Goal: Task Accomplishment & Management: Manage account settings

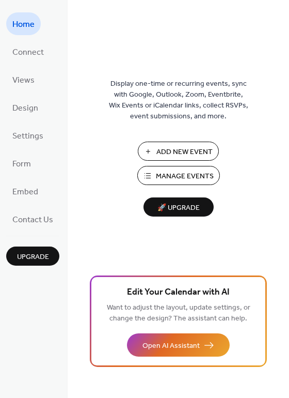
click at [172, 174] on span "Manage Events" at bounding box center [185, 176] width 58 height 11
click at [11, 136] on link "Settings" at bounding box center [27, 135] width 43 height 23
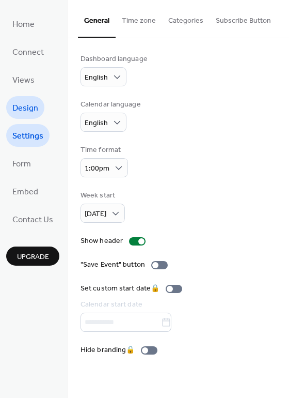
click at [32, 104] on span "Design" at bounding box center [25, 108] width 26 height 17
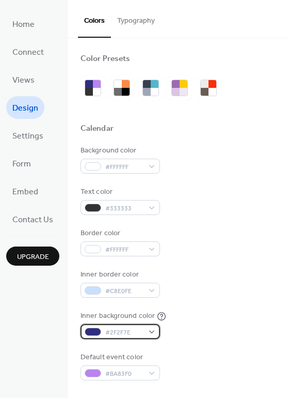
click at [96, 328] on div at bounding box center [93, 332] width 17 height 8
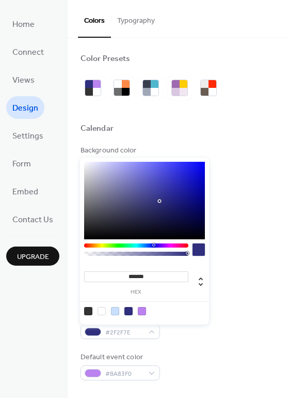
click at [101, 312] on div at bounding box center [102, 311] width 8 height 8
type input "*******"
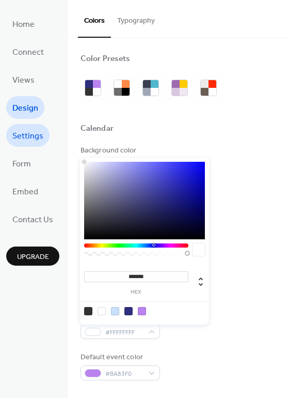
click at [17, 141] on span "Settings" at bounding box center [27, 136] width 31 height 17
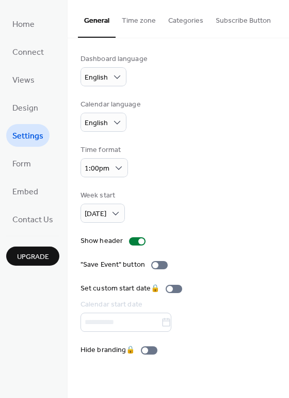
click at [141, 16] on button "Time zone" at bounding box center [139, 18] width 47 height 37
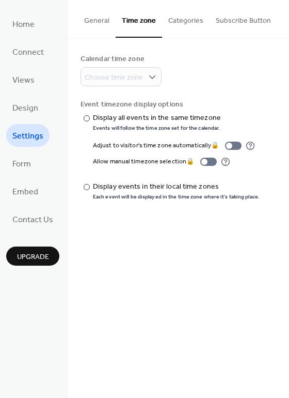
click at [189, 18] on button "Categories" at bounding box center [186, 18] width 48 height 37
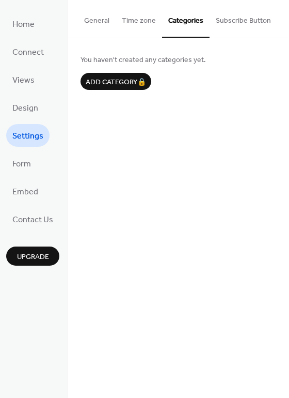
click at [240, 18] on button "Subscribe Button" at bounding box center [244, 18] width 68 height 37
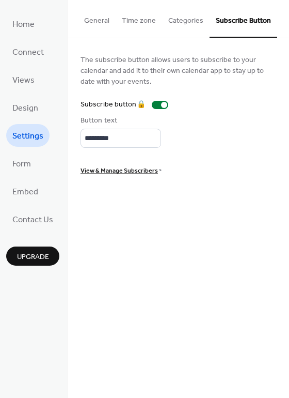
click at [110, 21] on button "General" at bounding box center [97, 18] width 38 height 37
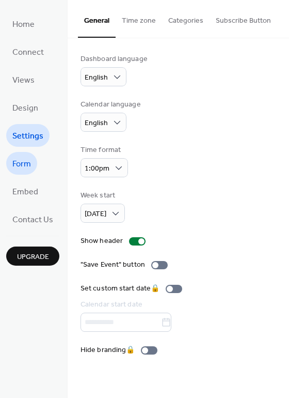
click at [29, 161] on span "Form" at bounding box center [21, 164] width 19 height 17
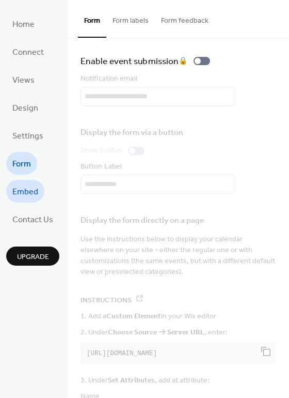
click at [29, 190] on span "Embed" at bounding box center [25, 192] width 26 height 17
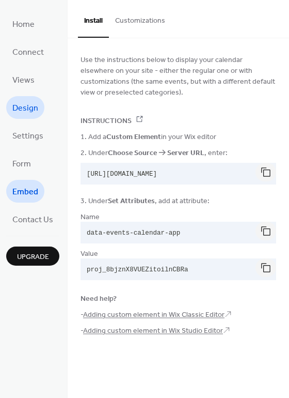
click at [20, 113] on span "Design" at bounding box center [25, 108] width 26 height 17
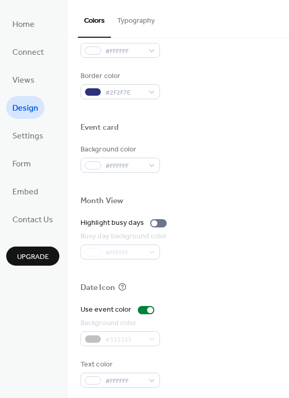
scroll to position [442, 0]
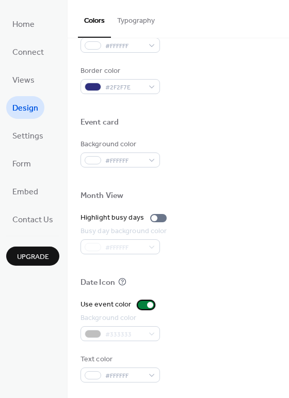
click at [143, 303] on div at bounding box center [146, 305] width 17 height 8
click at [182, 314] on div "Background color #333333" at bounding box center [179, 327] width 196 height 28
click at [141, 304] on div at bounding box center [142, 305] width 6 height 6
click at [150, 305] on div at bounding box center [150, 305] width 6 height 6
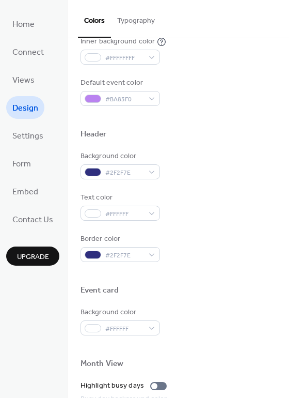
scroll to position [84, 0]
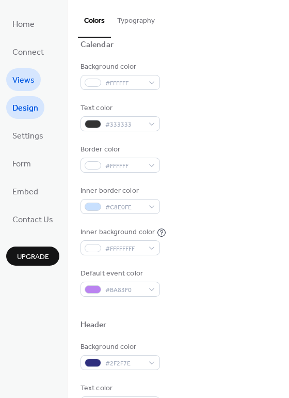
click at [20, 80] on span "Views" at bounding box center [23, 80] width 22 height 17
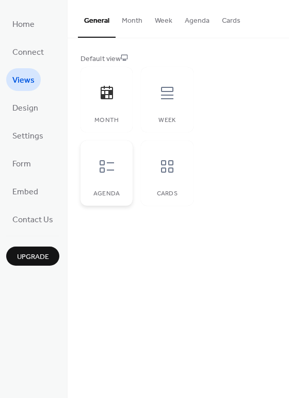
click at [118, 152] on div at bounding box center [106, 166] width 31 height 31
click at [159, 166] on icon at bounding box center [167, 166] width 17 height 17
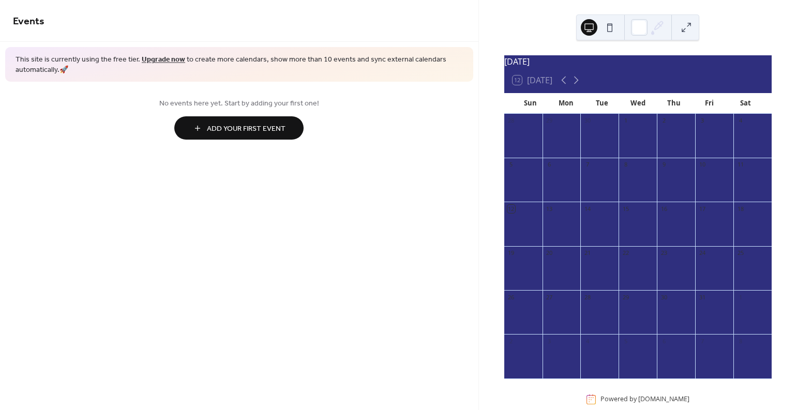
click at [238, 121] on button "Add Your First Event" at bounding box center [238, 127] width 129 height 23
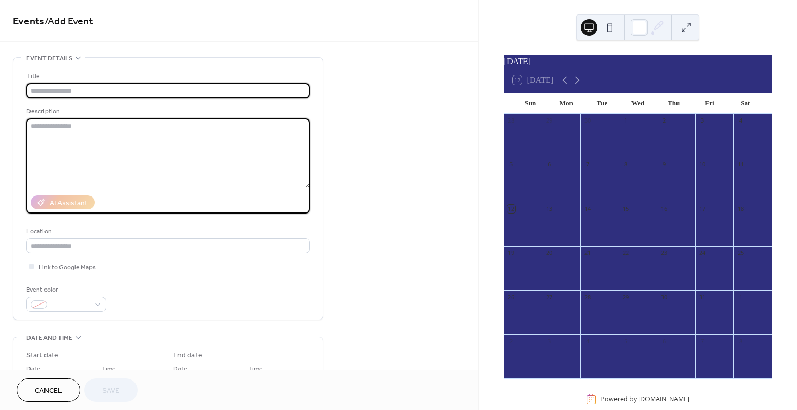
click at [238, 121] on textarea at bounding box center [167, 152] width 283 height 69
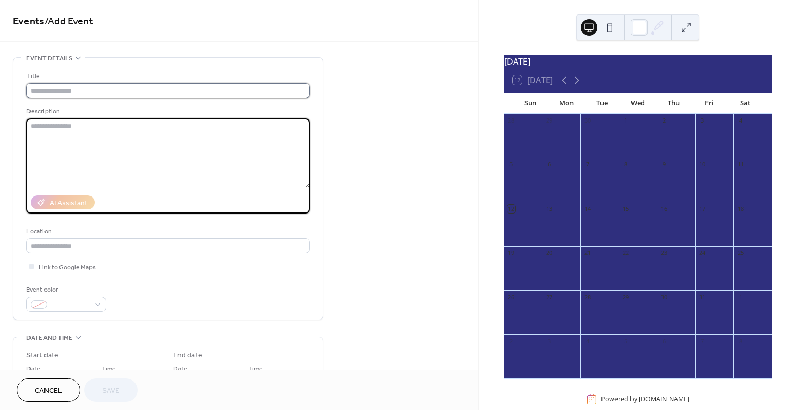
click at [216, 93] on input "text" at bounding box center [167, 90] width 283 height 15
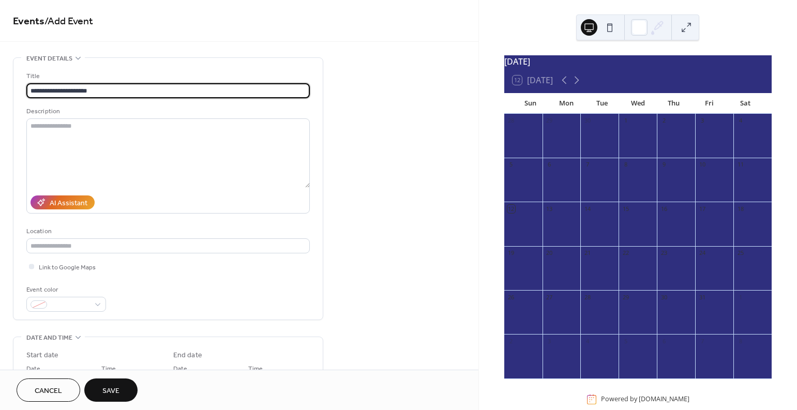
type input "**********"
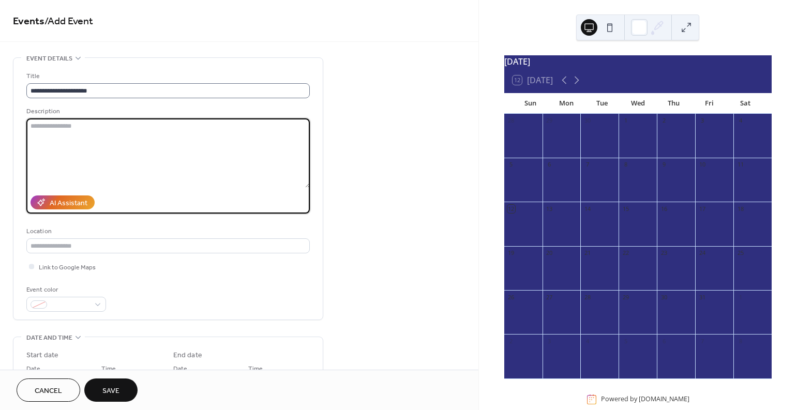
paste textarea "**********"
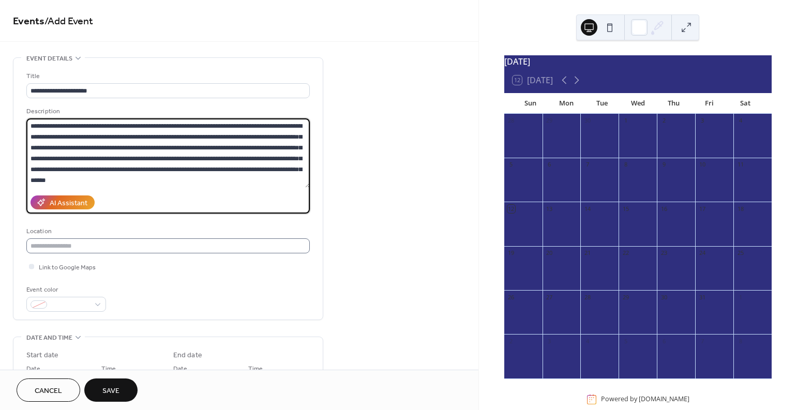
type textarea "**********"
click at [109, 250] on input "text" at bounding box center [167, 245] width 283 height 15
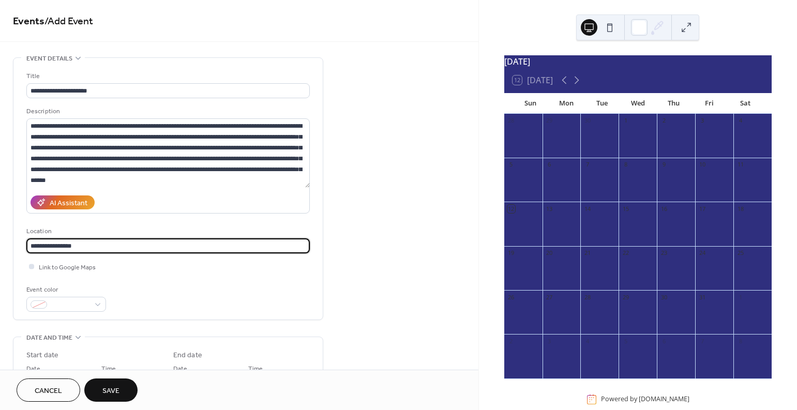
type input "**********"
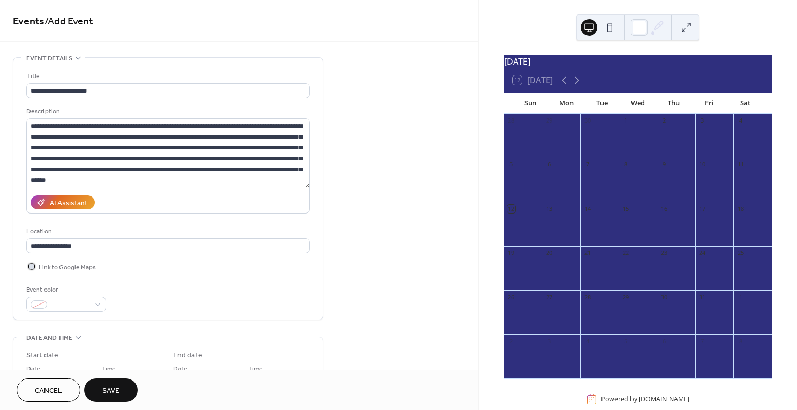
click at [31, 268] on div at bounding box center [31, 266] width 10 height 10
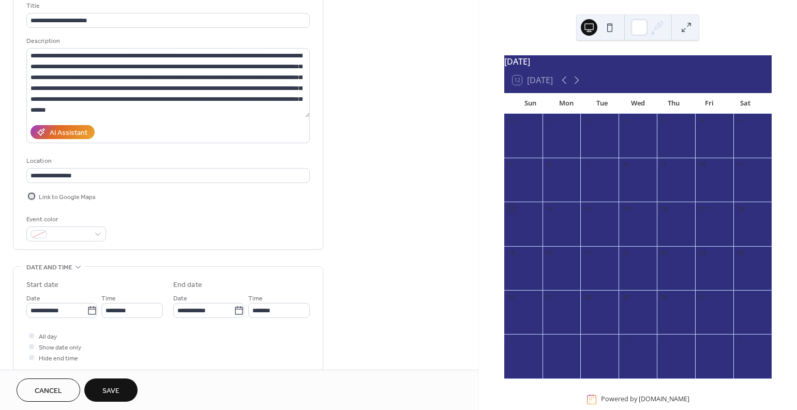
scroll to position [71, 0]
click at [94, 176] on input "**********" at bounding box center [167, 174] width 283 height 15
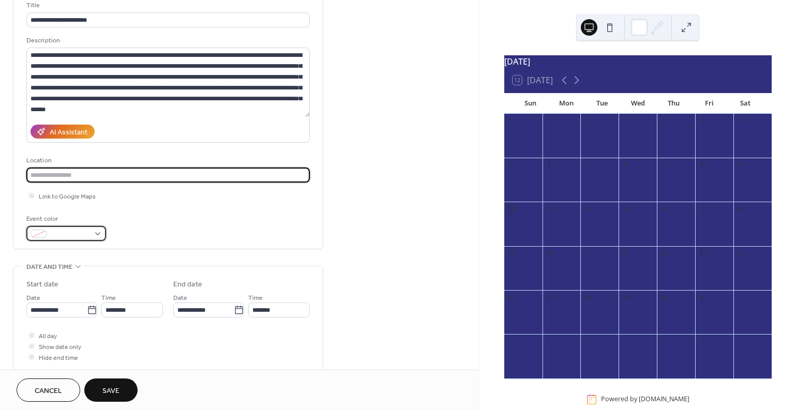
click at [57, 234] on span at bounding box center [70, 234] width 38 height 11
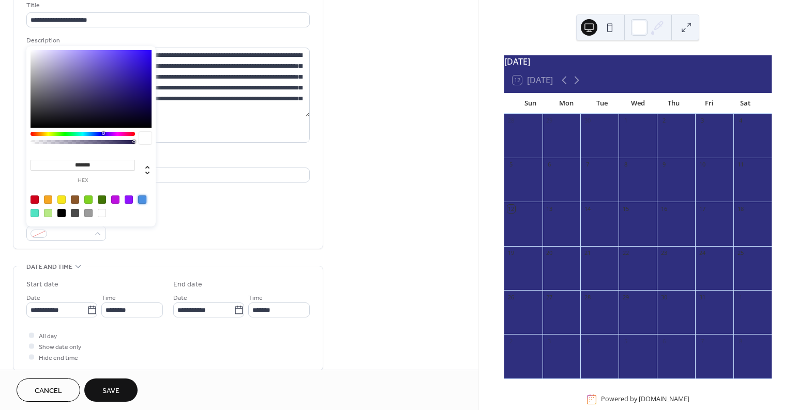
click at [140, 199] on div at bounding box center [142, 199] width 8 height 8
type input "*******"
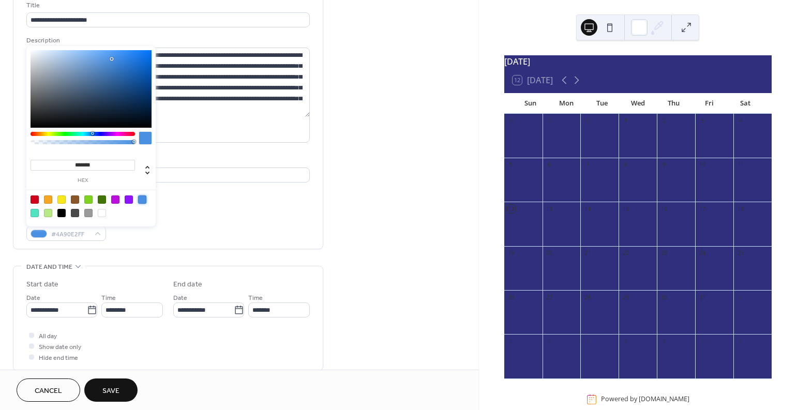
click at [222, 242] on div "**********" at bounding box center [167, 118] width 283 height 262
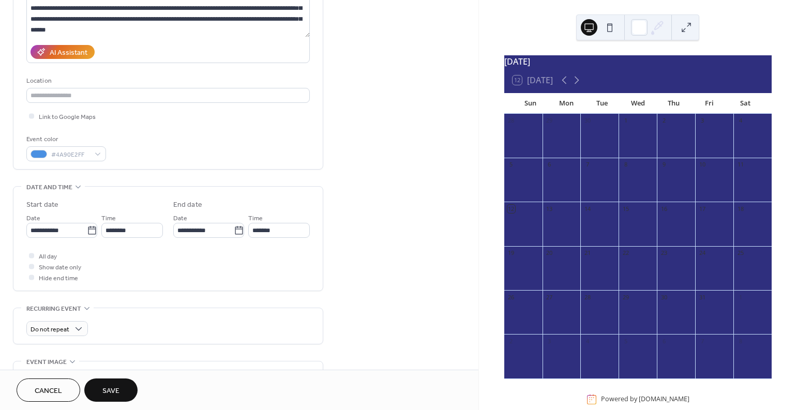
scroll to position [160, 0]
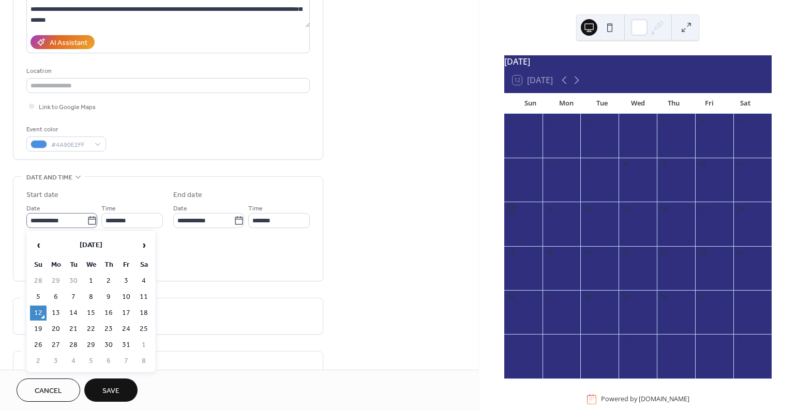
click at [87, 221] on icon at bounding box center [92, 221] width 10 height 10
click at [86, 221] on input "**********" at bounding box center [56, 220] width 60 height 15
click at [38, 315] on td "12" at bounding box center [38, 312] width 17 height 15
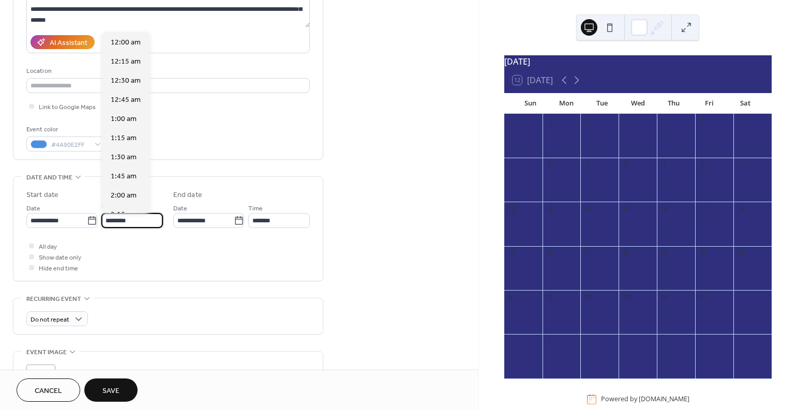
scroll to position [918, 0]
click at [117, 221] on input "********" at bounding box center [132, 220] width 62 height 15
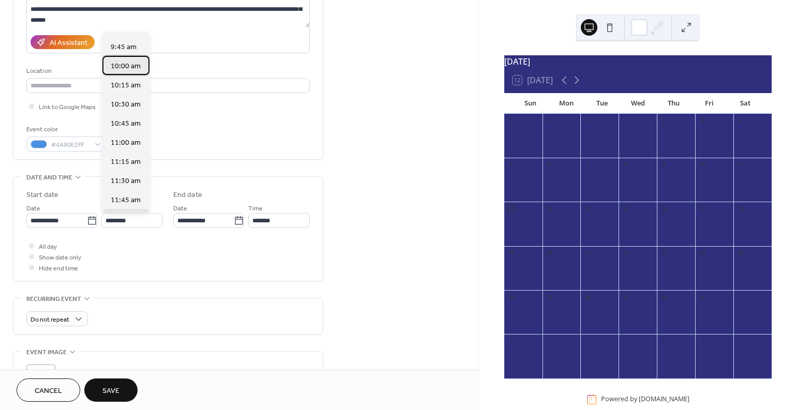
click at [130, 67] on span "10:00 am" at bounding box center [126, 66] width 30 height 11
type input "********"
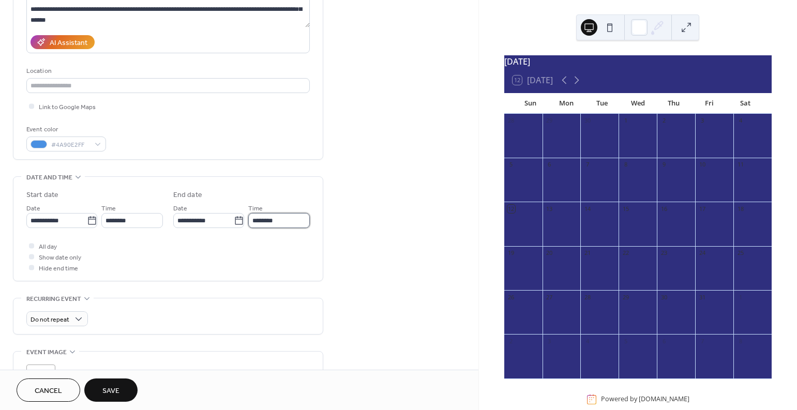
click at [264, 223] on input "********" at bounding box center [279, 220] width 62 height 15
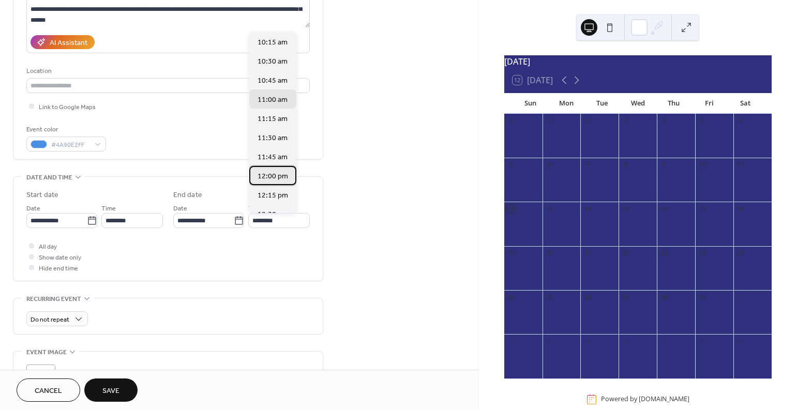
click at [272, 180] on span "12:00 pm" at bounding box center [272, 176] width 30 height 11
type input "********"
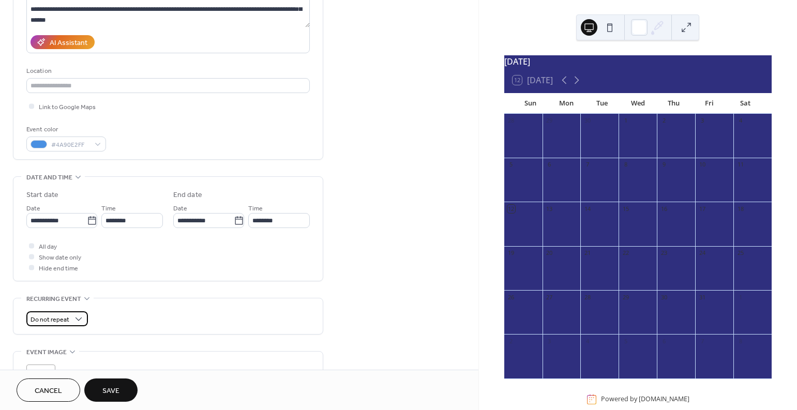
click at [68, 317] on span "Do not repeat" at bounding box center [49, 320] width 39 height 12
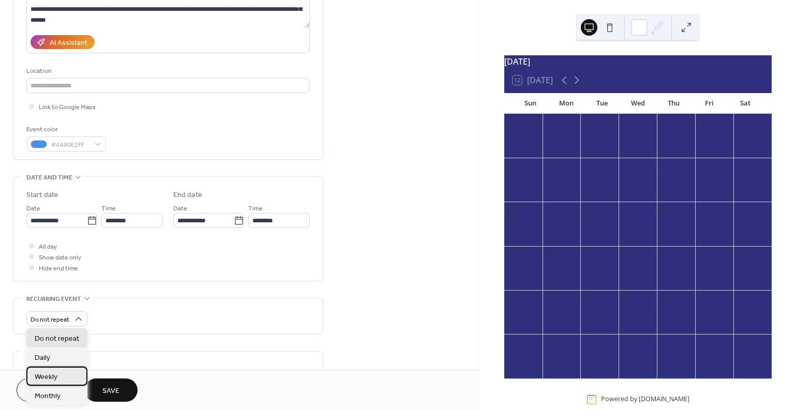
click at [53, 377] on span "Weekly" at bounding box center [46, 377] width 23 height 11
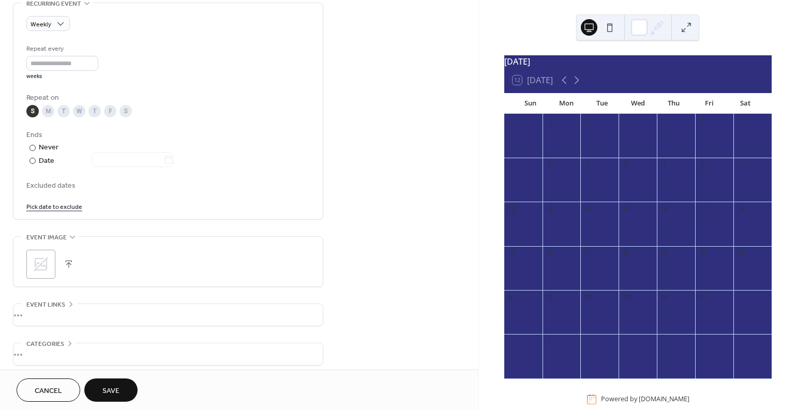
scroll to position [457, 0]
click at [33, 260] on icon at bounding box center [41, 262] width 17 height 17
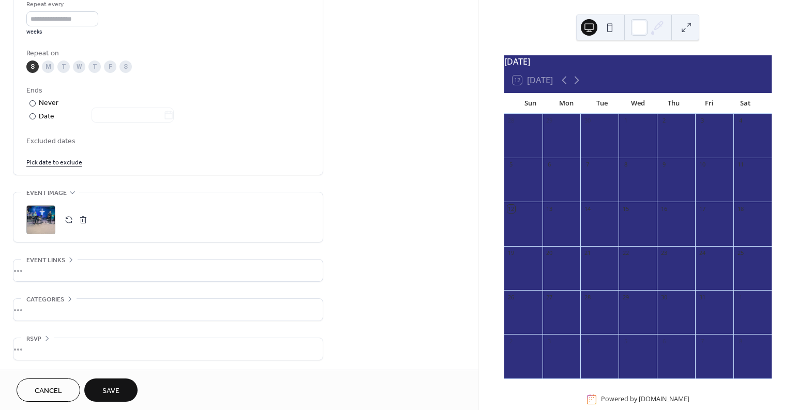
scroll to position [501, 0]
click at [50, 353] on div "•••" at bounding box center [167, 348] width 309 height 22
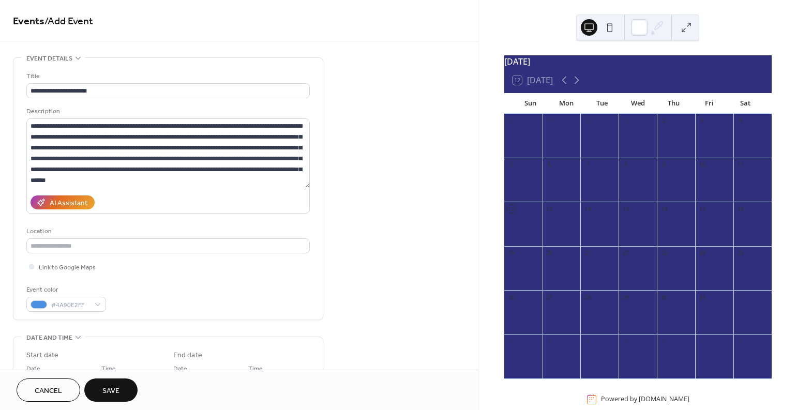
click at [109, 391] on span "Save" at bounding box center [110, 391] width 17 height 11
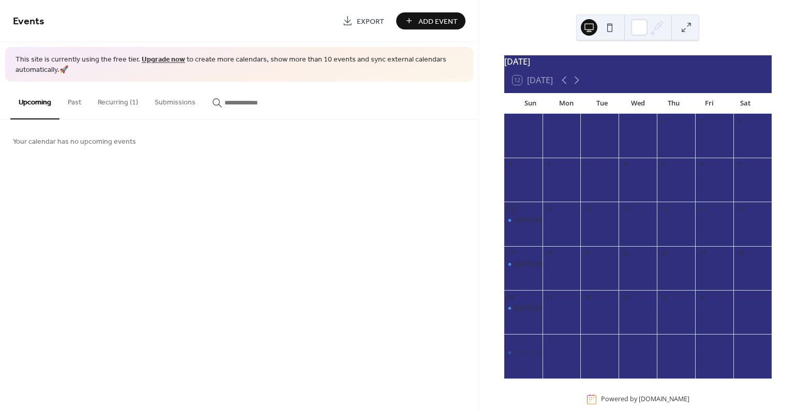
click at [106, 101] on button "Recurring (1)" at bounding box center [117, 100] width 57 height 37
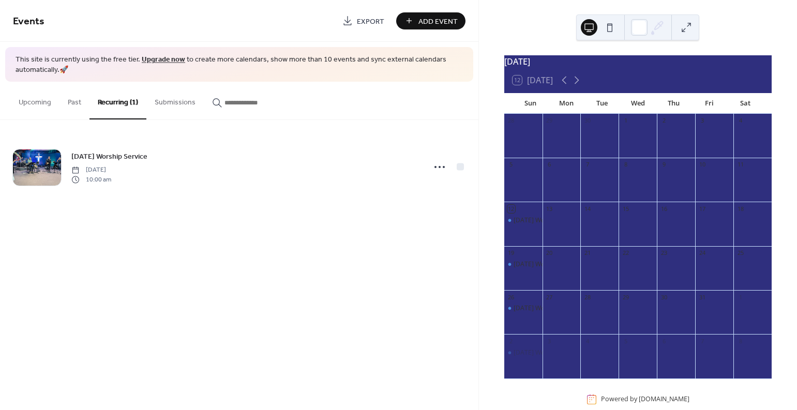
click at [687, 24] on button at bounding box center [686, 27] width 17 height 17
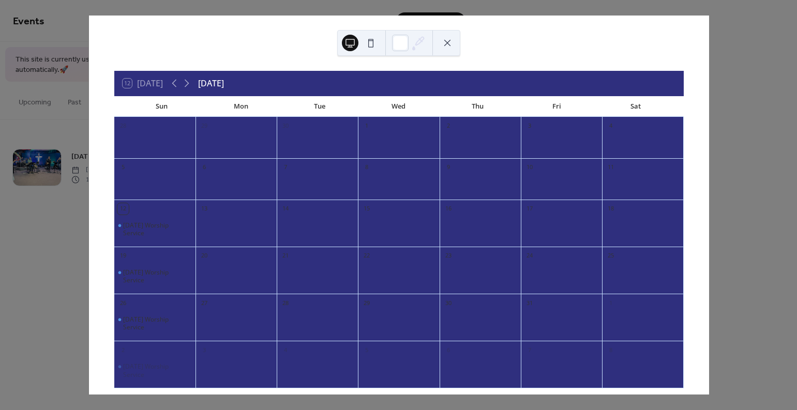
click at [162, 150] on div at bounding box center [154, 143] width 81 height 21
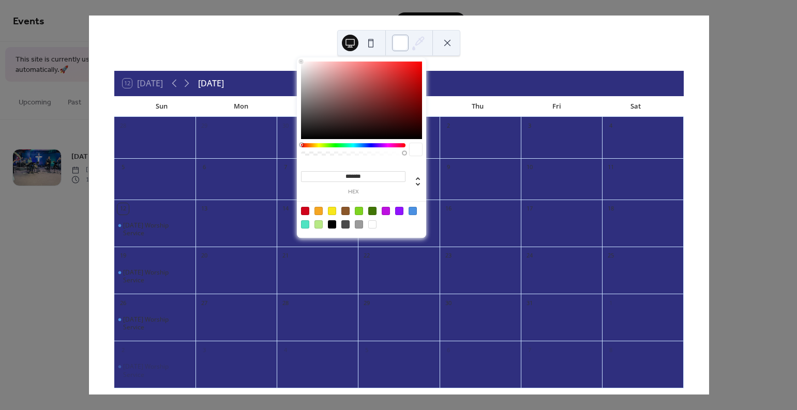
click at [404, 43] on div at bounding box center [400, 43] width 17 height 17
click at [356, 103] on div at bounding box center [361, 101] width 121 height 78
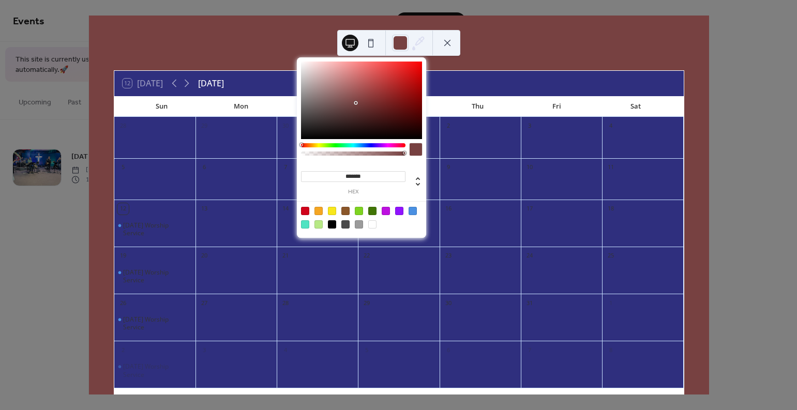
type input "*******"
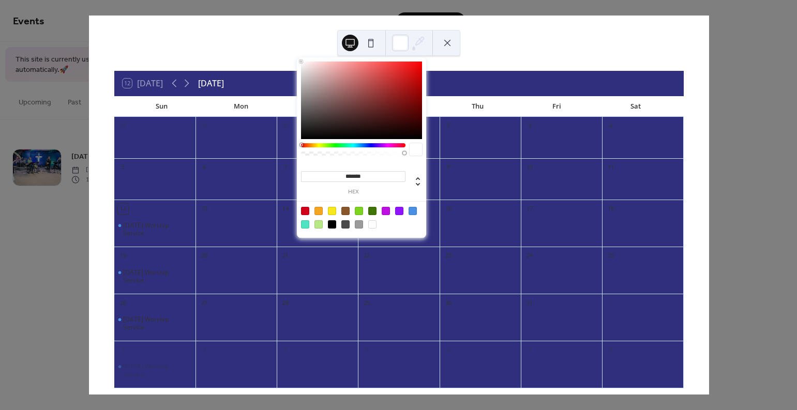
drag, startPoint x: 322, startPoint y: 77, endPoint x: 270, endPoint y: 25, distance: 73.1
click at [270, 25] on body "Events Export Add Event This site is currently using the free tier. Upgrade now…" at bounding box center [398, 205] width 797 height 410
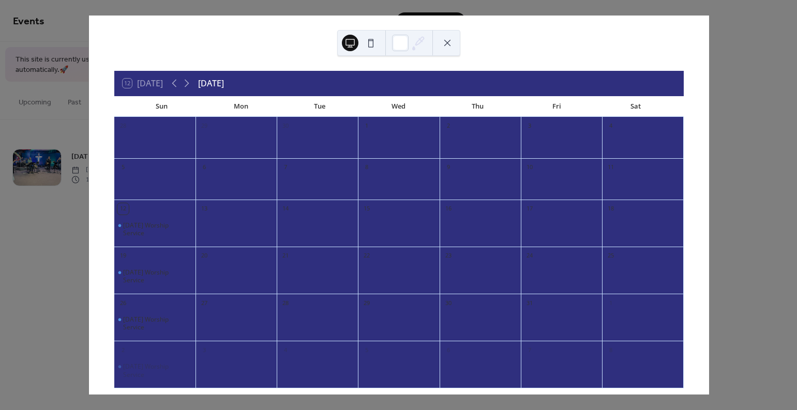
click at [372, 44] on button at bounding box center [370, 43] width 17 height 17
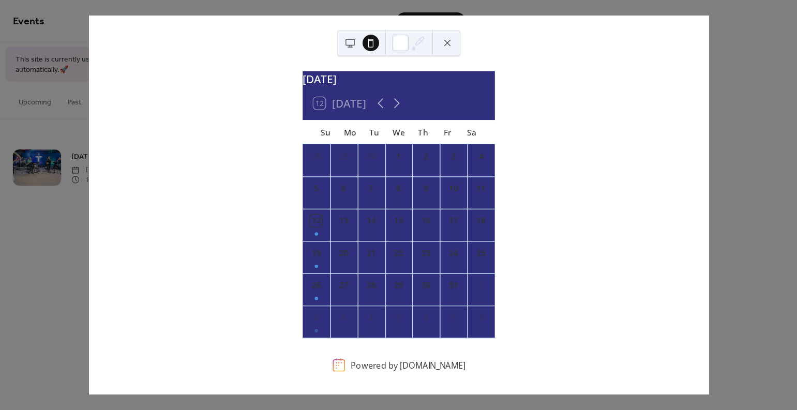
click at [349, 45] on button at bounding box center [350, 43] width 17 height 17
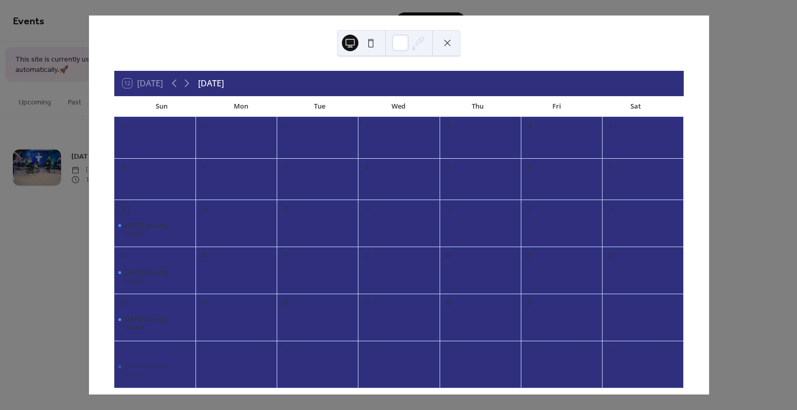
click at [450, 44] on button at bounding box center [447, 43] width 17 height 17
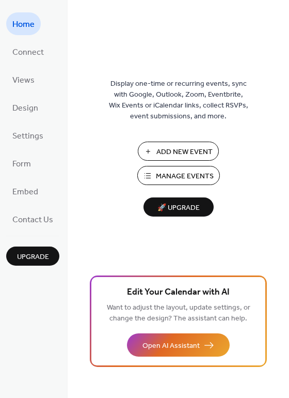
click at [148, 158] on button "Add New Event" at bounding box center [178, 151] width 81 height 19
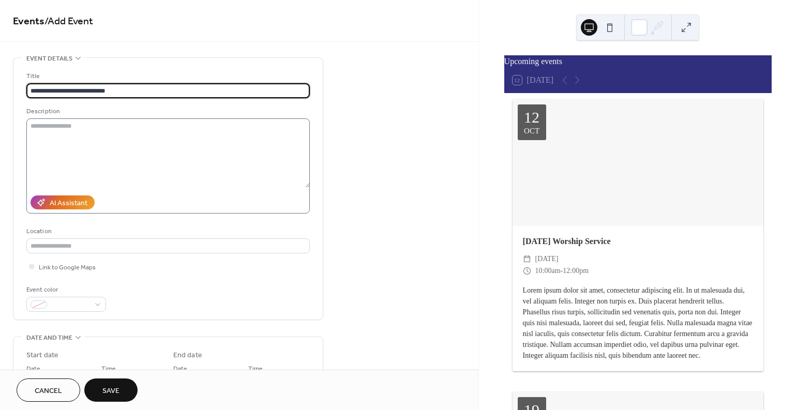
type input "**********"
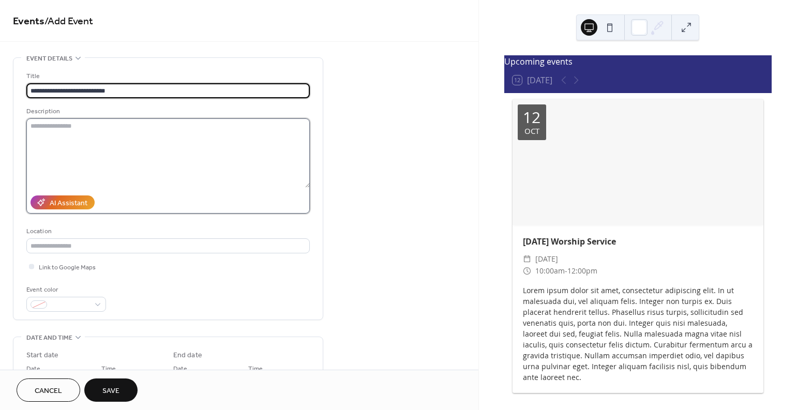
click at [119, 139] on textarea at bounding box center [167, 152] width 283 height 69
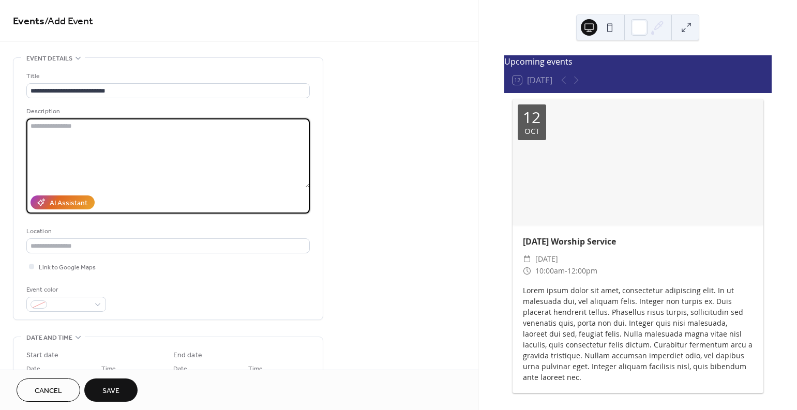
paste textarea "**********"
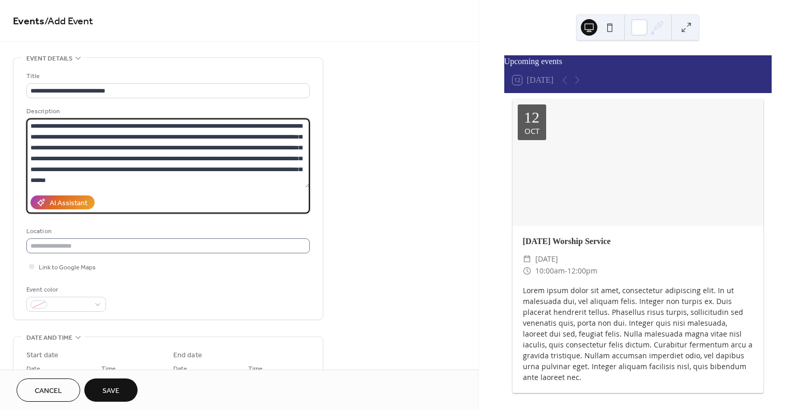
type textarea "**********"
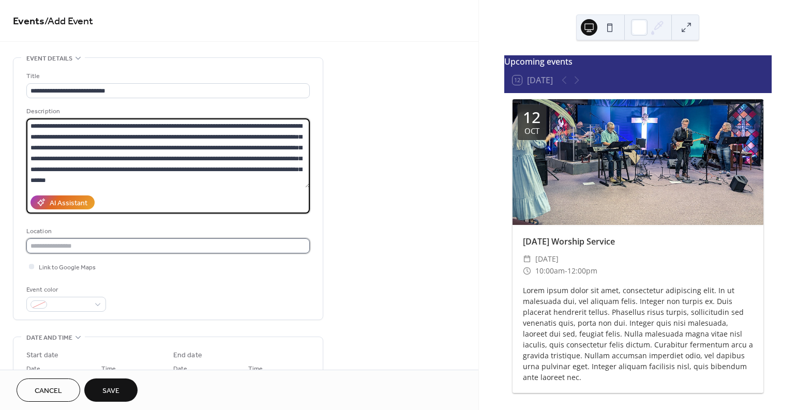
click at [86, 251] on input "text" at bounding box center [167, 245] width 283 height 15
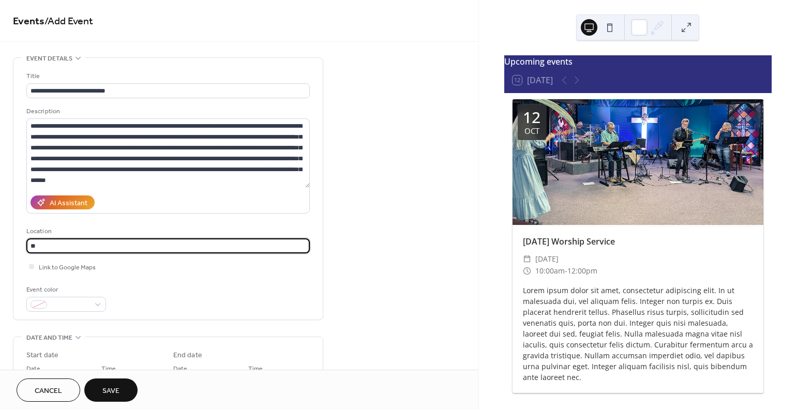
type input "*"
click at [107, 244] on input "text" at bounding box center [167, 245] width 283 height 15
paste input "**********"
type input "**********"
click at [172, 284] on div "Event color" at bounding box center [167, 297] width 283 height 27
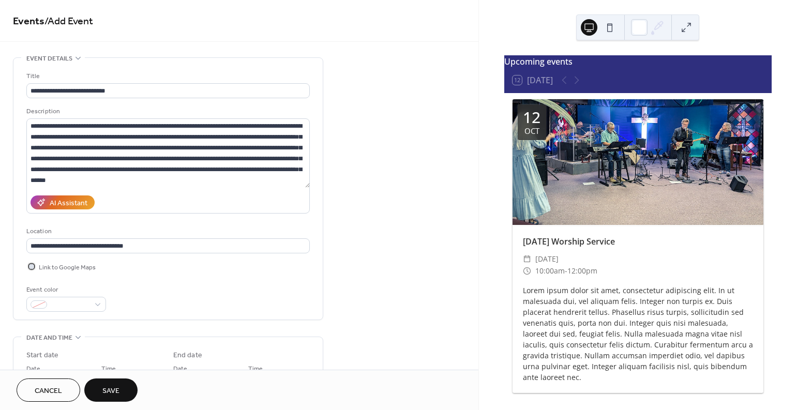
click at [80, 265] on span "Link to Google Maps" at bounding box center [67, 267] width 57 height 11
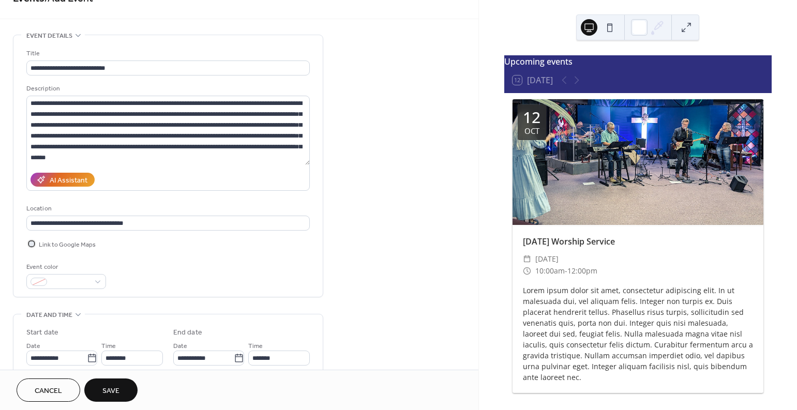
scroll to position [200, 0]
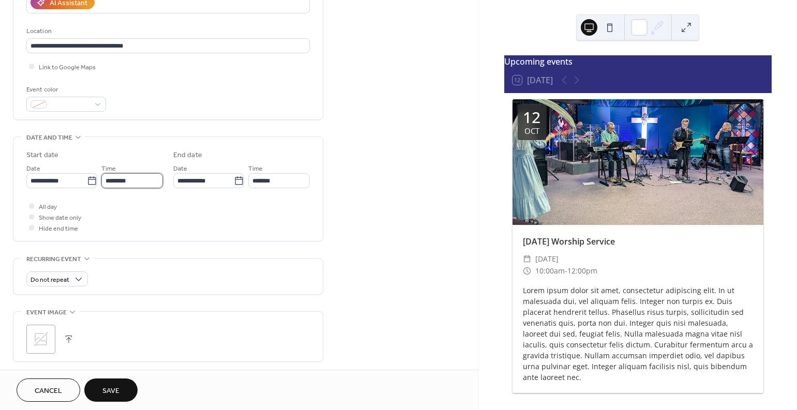
click at [119, 180] on input "********" at bounding box center [132, 180] width 62 height 15
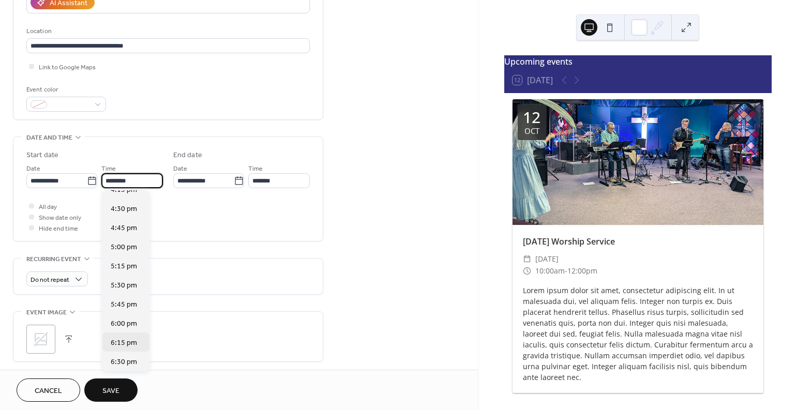
scroll to position [1256, 0]
click at [128, 363] on span "6:30 pm" at bounding box center [124, 360] width 26 height 11
type input "*******"
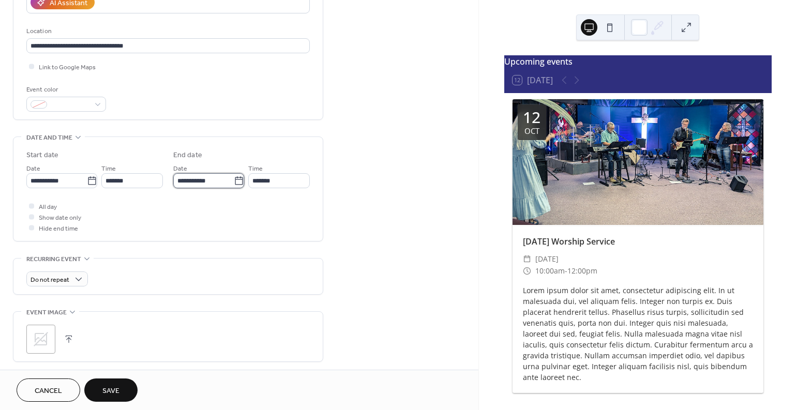
click at [200, 179] on input "**********" at bounding box center [203, 180] width 60 height 15
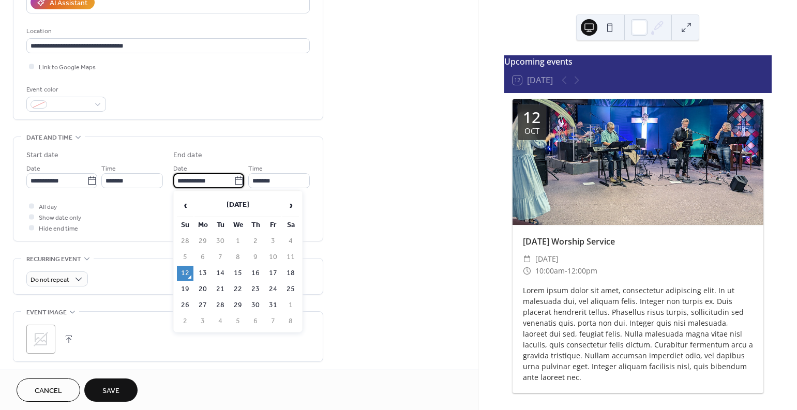
click at [160, 215] on div "All day Show date only Hide end time" at bounding box center [167, 217] width 283 height 33
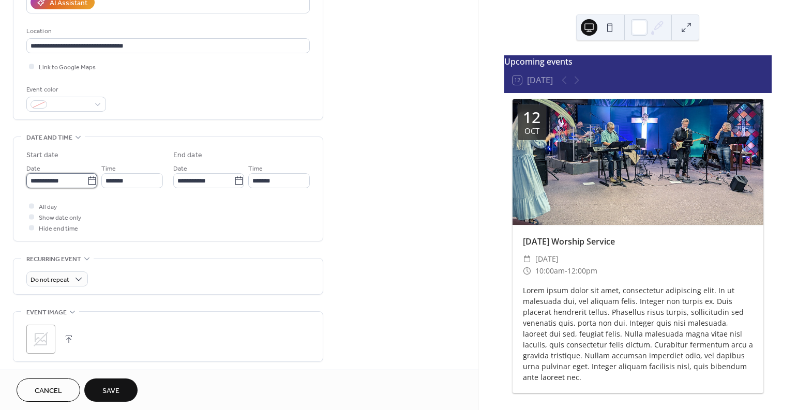
click at [59, 178] on input "**********" at bounding box center [56, 180] width 60 height 15
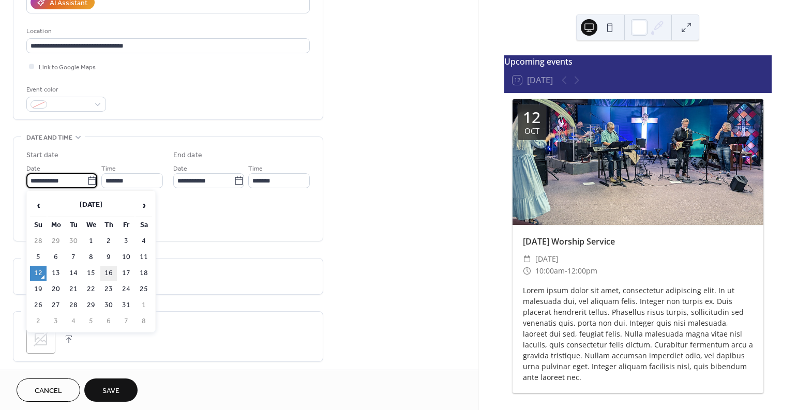
click at [106, 274] on td "16" at bounding box center [108, 273] width 17 height 15
type input "**********"
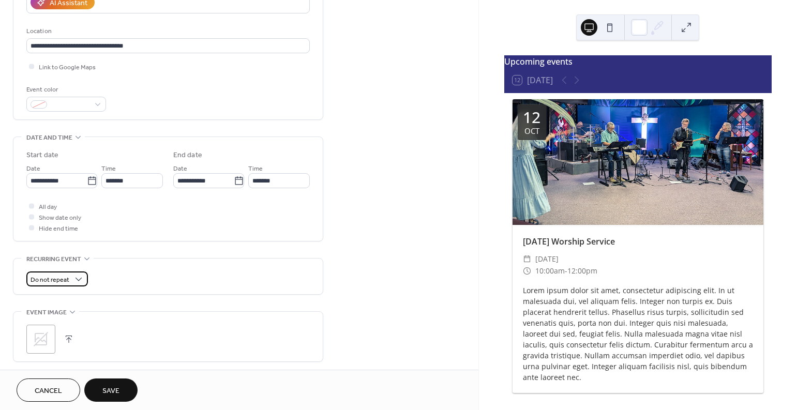
click at [44, 283] on span "Do not repeat" at bounding box center [49, 280] width 39 height 12
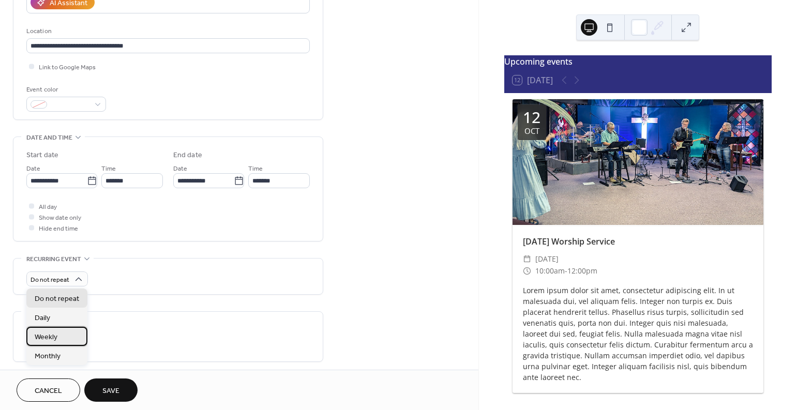
click at [45, 340] on span "Weekly" at bounding box center [46, 336] width 23 height 11
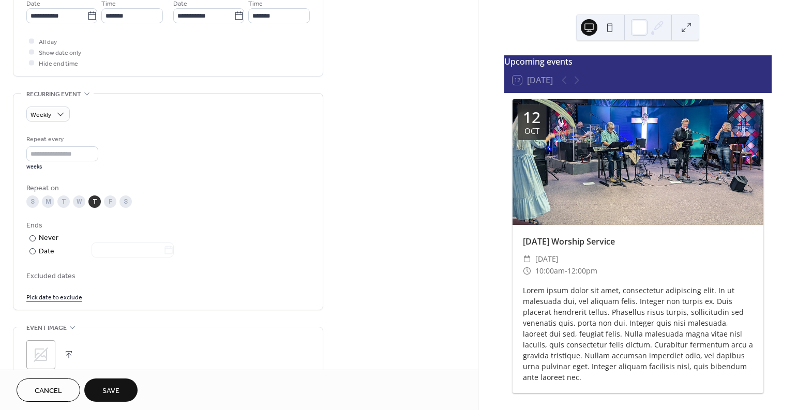
scroll to position [450, 0]
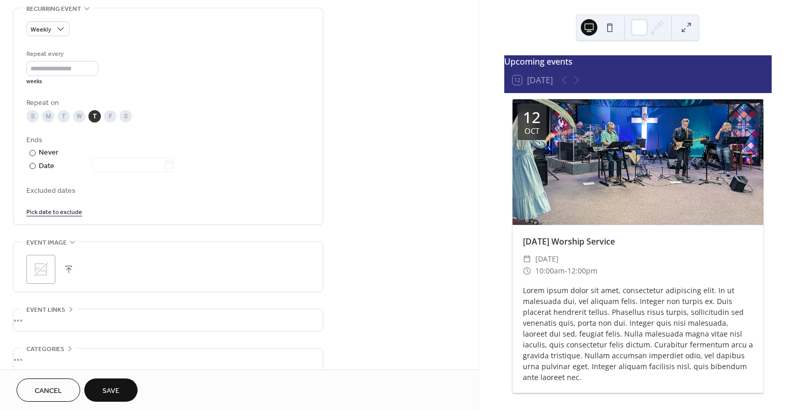
click at [50, 270] on div ";" at bounding box center [40, 269] width 29 height 29
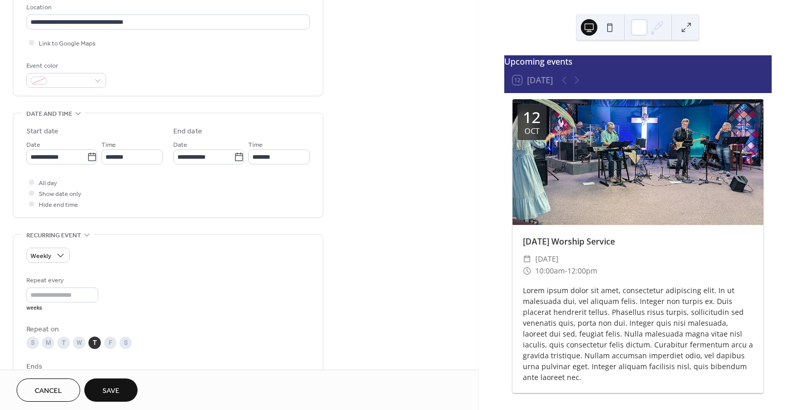
scroll to position [0, 0]
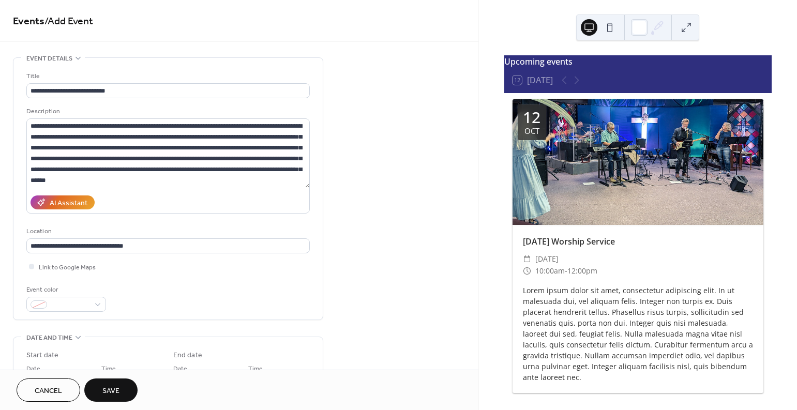
click at [120, 394] on button "Save" at bounding box center [110, 389] width 53 height 23
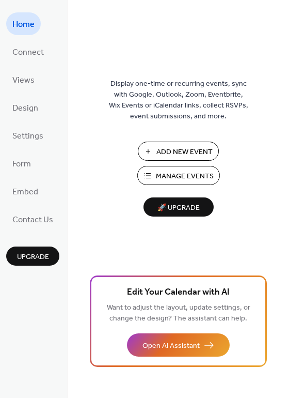
click at [189, 171] on span "Manage Events" at bounding box center [185, 176] width 58 height 11
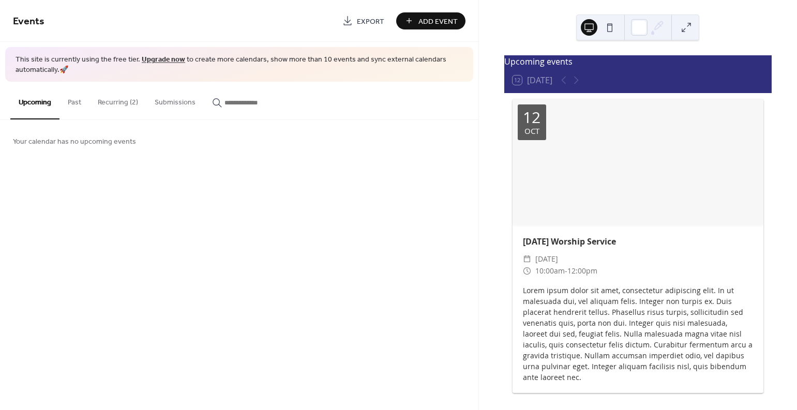
click at [113, 104] on button "Recurring (2)" at bounding box center [117, 100] width 57 height 37
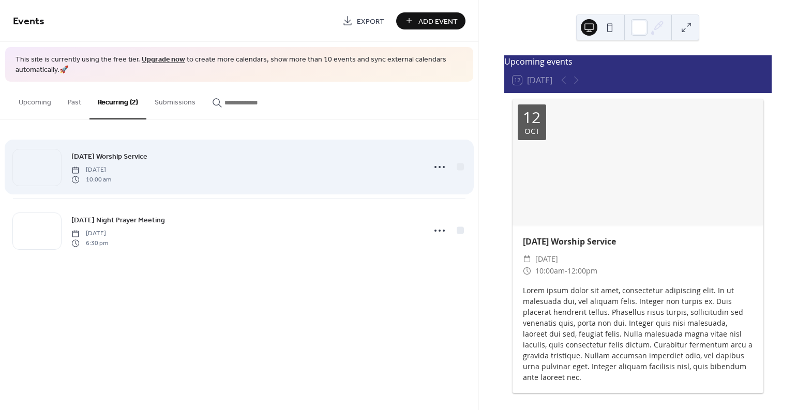
click at [203, 163] on div "[DATE] Worship Service [DATE] 10:00 am" at bounding box center [244, 166] width 347 height 33
click at [127, 157] on span "[DATE] Worship Service" at bounding box center [109, 156] width 76 height 11
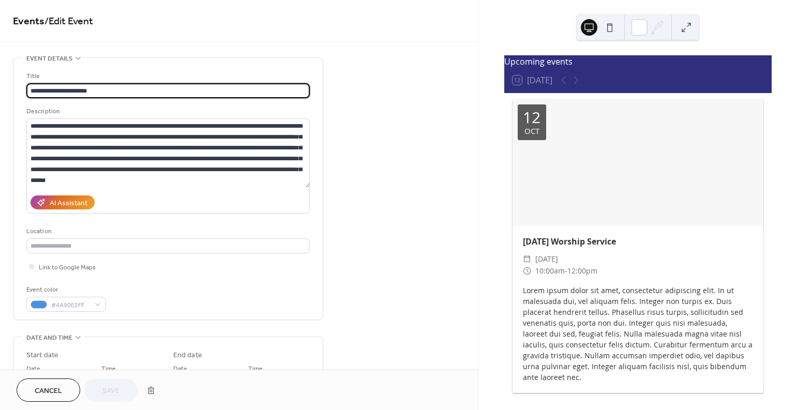
scroll to position [195, 0]
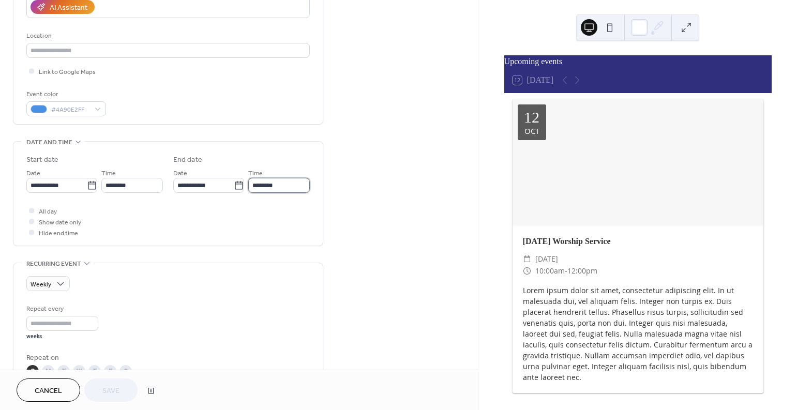
click at [269, 189] on input "********" at bounding box center [279, 185] width 62 height 15
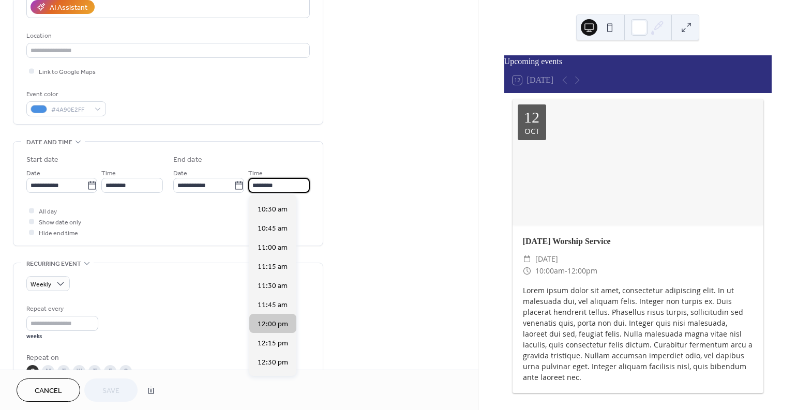
scroll to position [16, 0]
click at [148, 230] on div "All day Show date only Hide end time" at bounding box center [167, 221] width 283 height 33
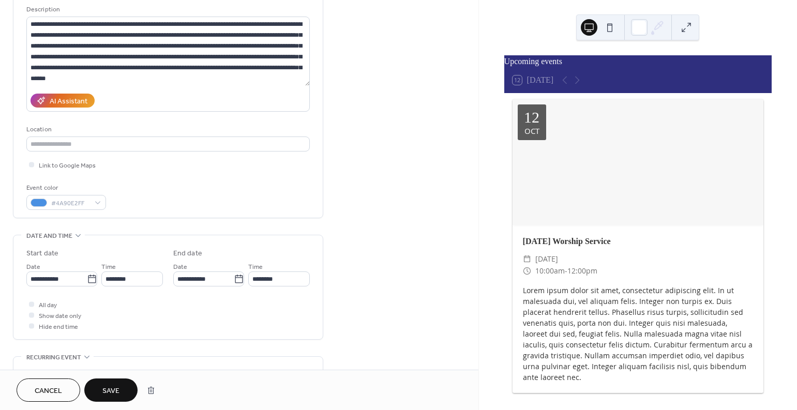
scroll to position [99, 0]
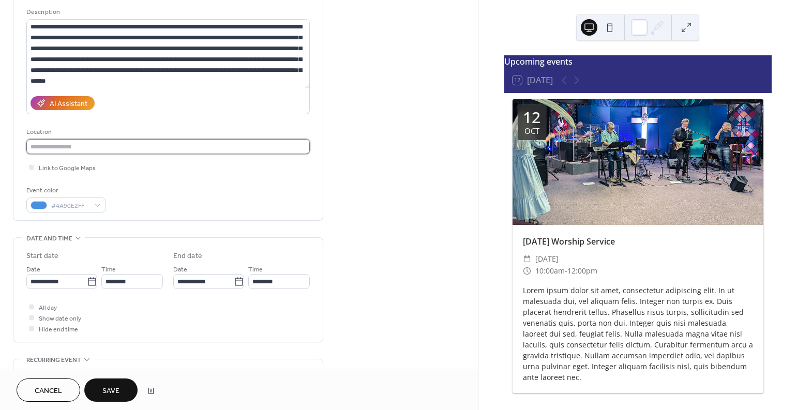
click at [231, 151] on input "text" at bounding box center [167, 146] width 283 height 15
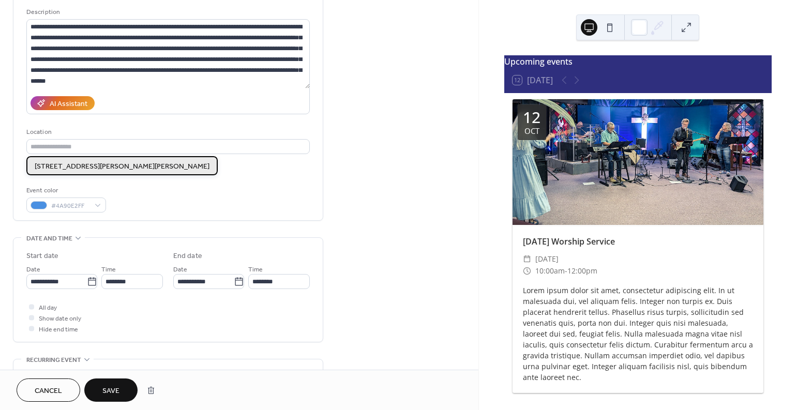
click at [96, 162] on span "[STREET_ADDRESS][PERSON_NAME][PERSON_NAME]" at bounding box center [122, 166] width 175 height 11
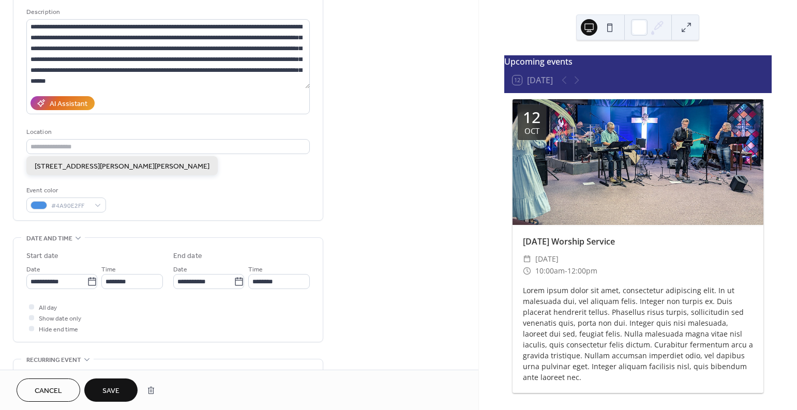
type input "**********"
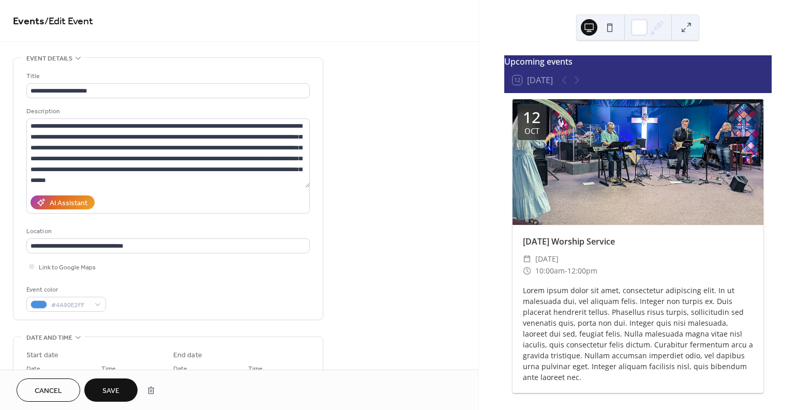
click at [118, 391] on span "Save" at bounding box center [110, 391] width 17 height 11
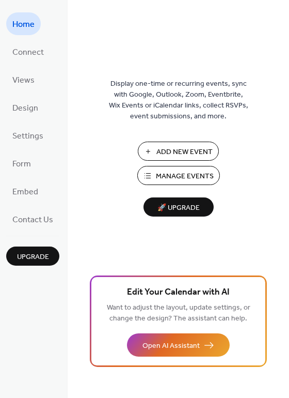
click at [194, 156] on span "Add New Event" at bounding box center [185, 152] width 56 height 11
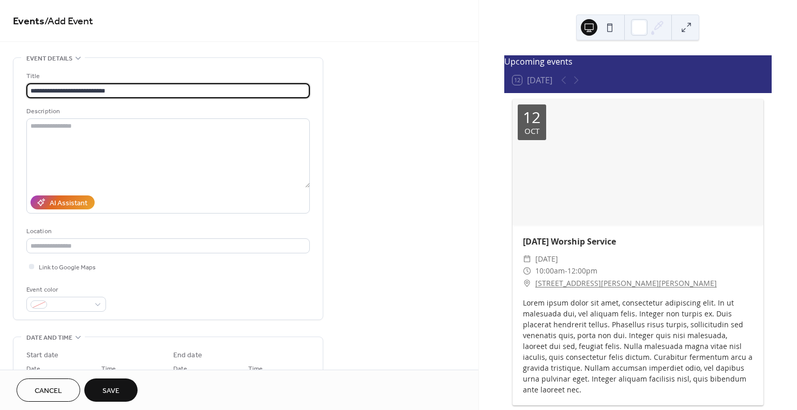
click at [73, 92] on input "**********" at bounding box center [167, 90] width 283 height 15
type input "**********"
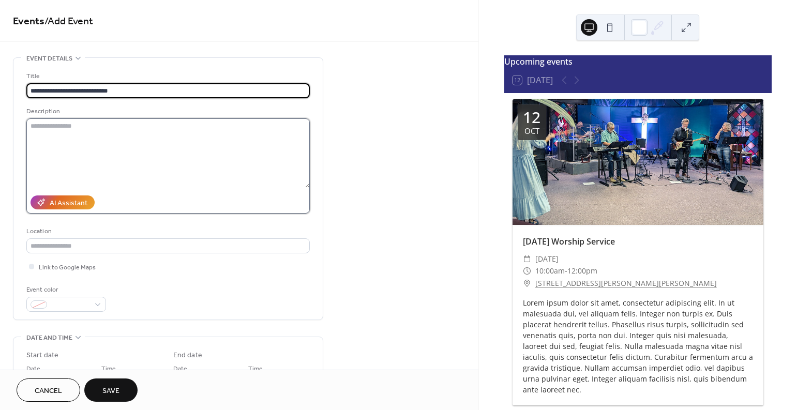
click at [72, 147] on textarea at bounding box center [167, 152] width 283 height 69
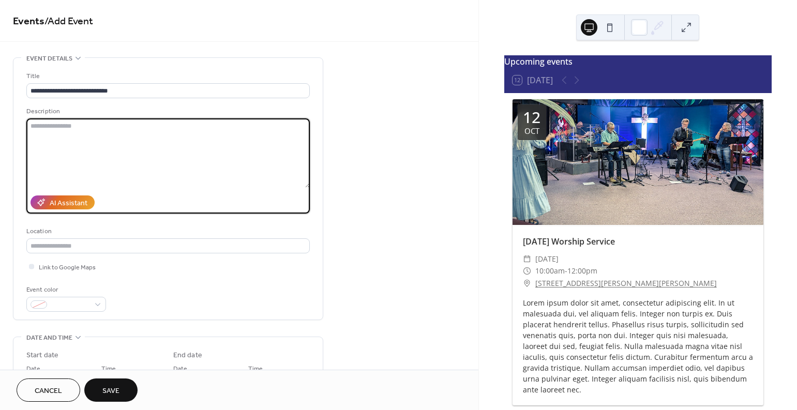
click at [109, 145] on textarea at bounding box center [167, 152] width 283 height 69
paste textarea "**********"
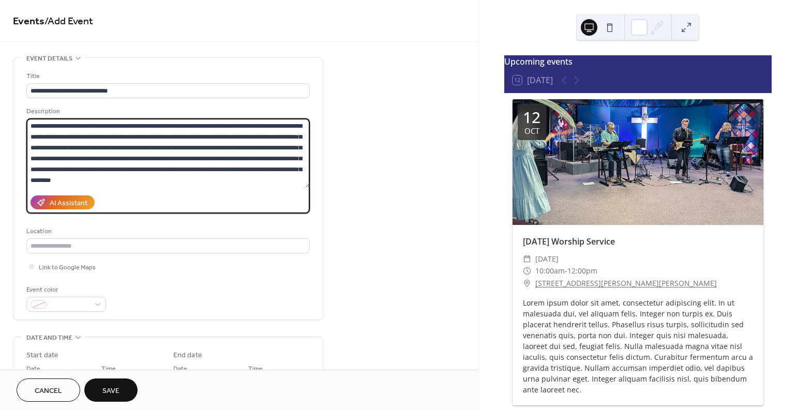
scroll to position [20, 0]
type textarea "**********"
click at [84, 244] on input "text" at bounding box center [167, 245] width 283 height 15
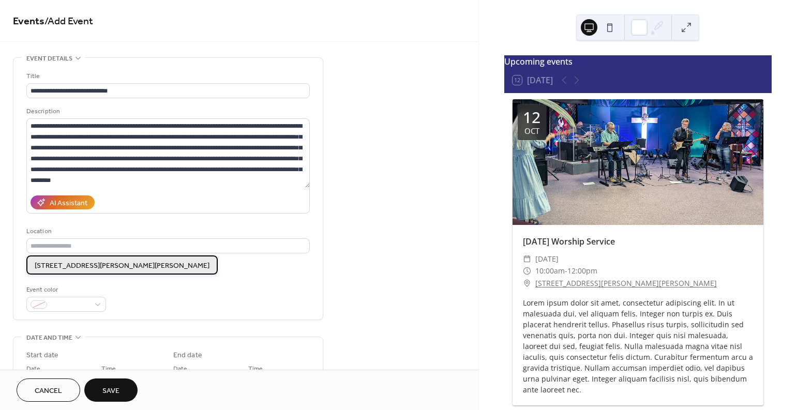
click at [89, 264] on span "[STREET_ADDRESS][PERSON_NAME][PERSON_NAME]" at bounding box center [122, 266] width 175 height 11
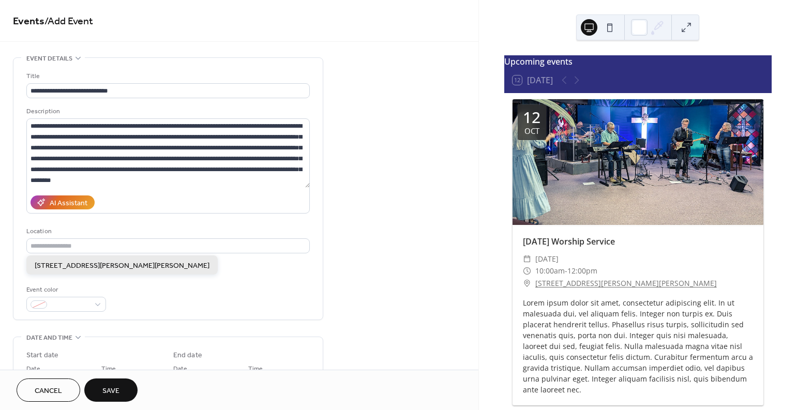
type input "**********"
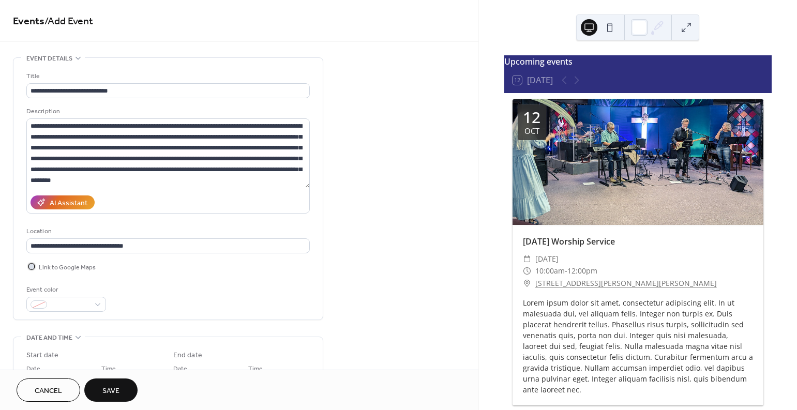
click at [68, 268] on span "Link to Google Maps" at bounding box center [67, 267] width 57 height 11
click at [356, 248] on div "**********" at bounding box center [239, 390] width 478 height 666
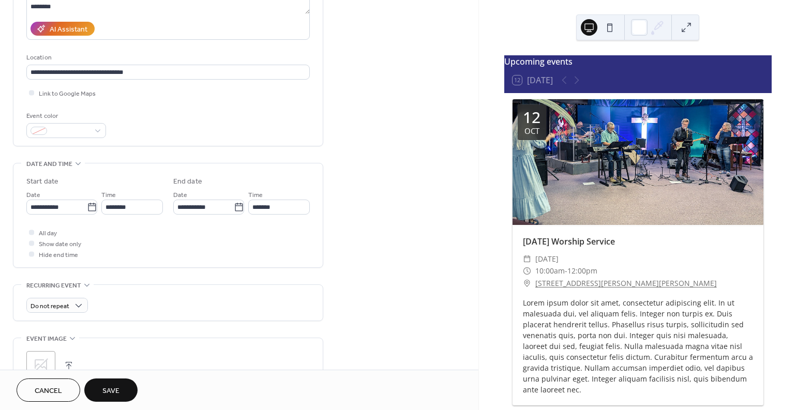
scroll to position [174, 0]
click at [37, 210] on input "**********" at bounding box center [56, 206] width 60 height 15
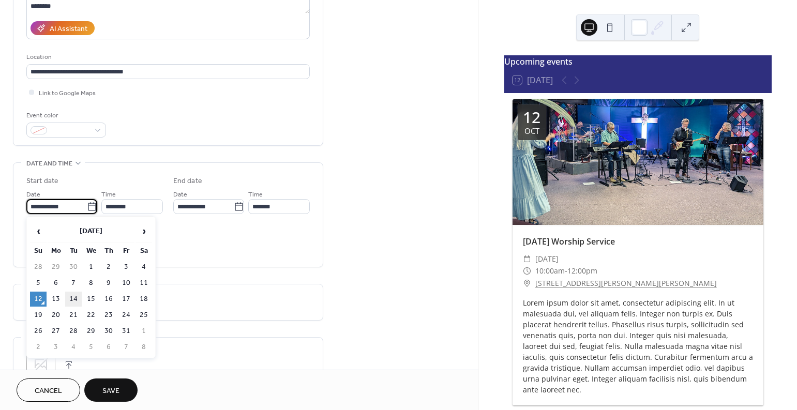
click at [70, 296] on td "14" at bounding box center [73, 299] width 17 height 15
type input "**********"
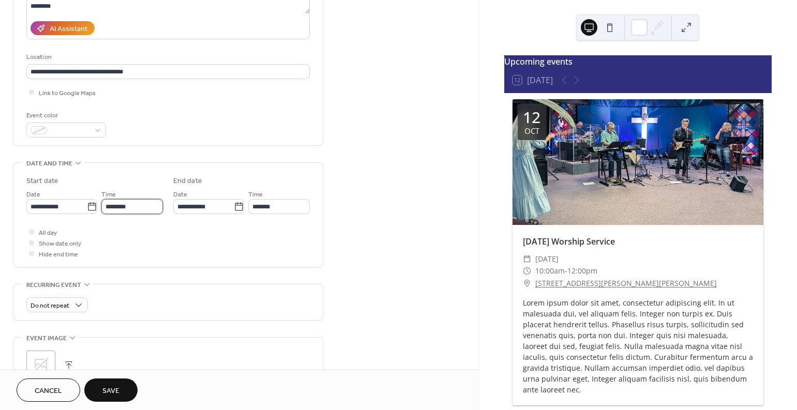
click at [121, 208] on input "********" at bounding box center [132, 206] width 62 height 15
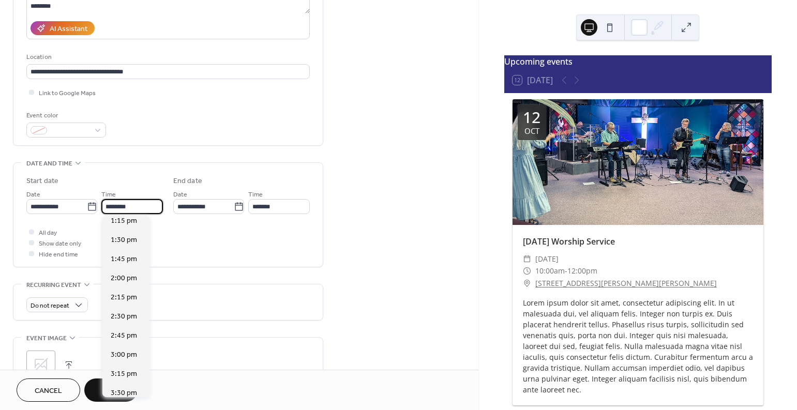
scroll to position [733, 0]
click at [127, 260] on span "10:00 am" at bounding box center [126, 258] width 30 height 11
type input "********"
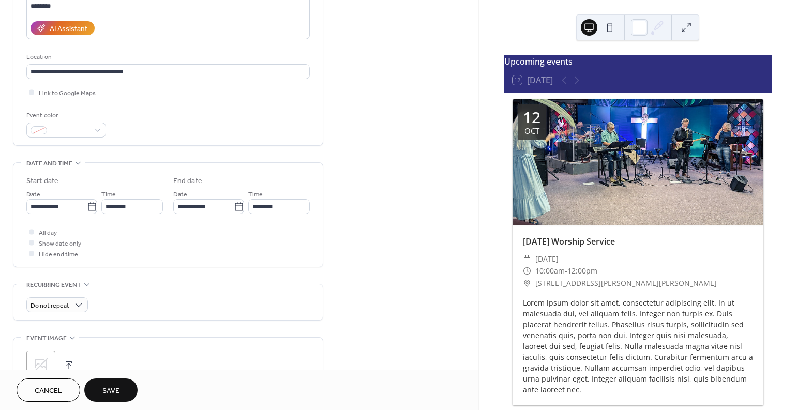
scroll to position [172, 0]
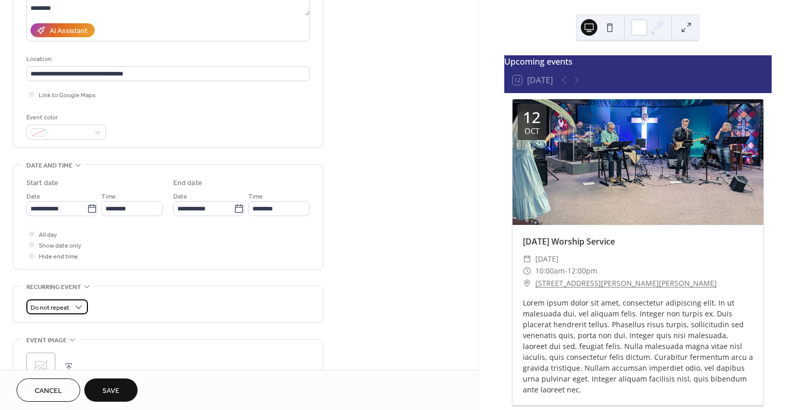
click at [51, 304] on span "Do not repeat" at bounding box center [49, 308] width 39 height 12
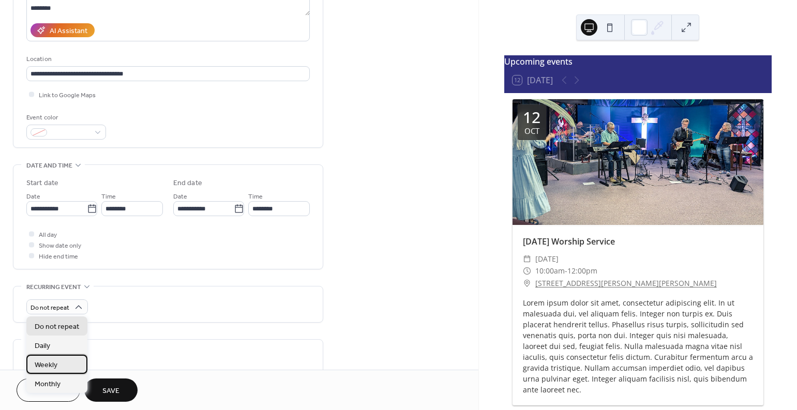
click at [59, 355] on div "Weekly" at bounding box center [56, 364] width 61 height 19
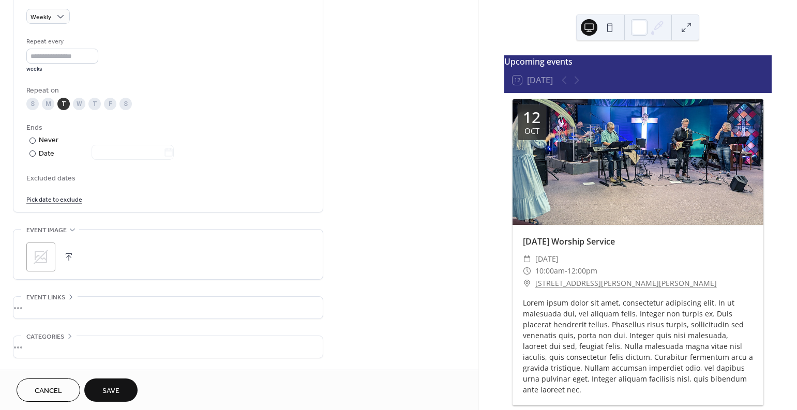
scroll to position [534, 0]
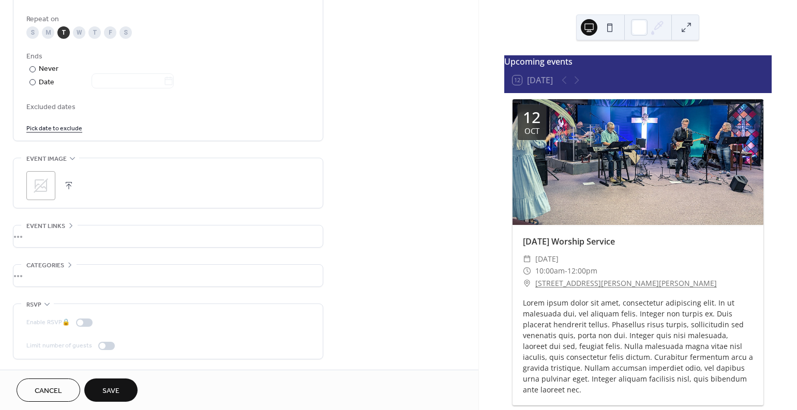
click at [38, 181] on icon at bounding box center [41, 185] width 17 height 17
click at [111, 381] on button "Save" at bounding box center [110, 389] width 53 height 23
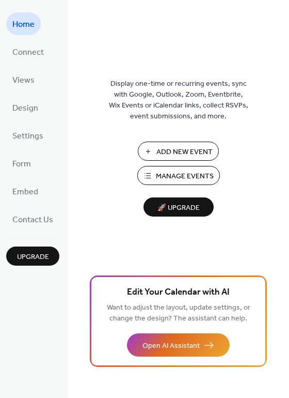
click at [166, 177] on span "Manage Events" at bounding box center [185, 176] width 58 height 11
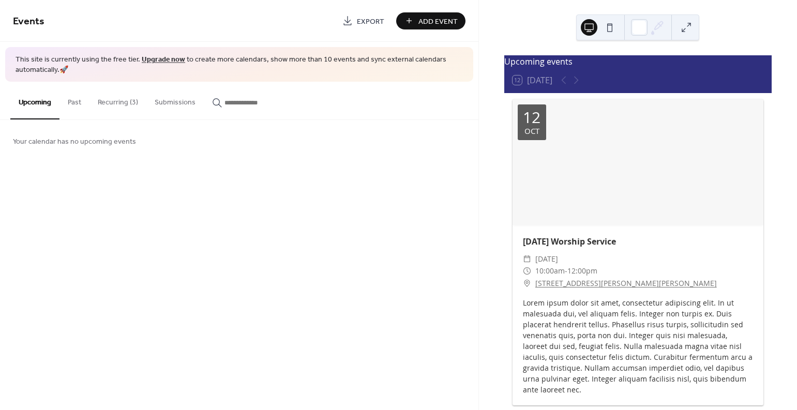
click at [129, 103] on button "Recurring (3)" at bounding box center [117, 100] width 57 height 37
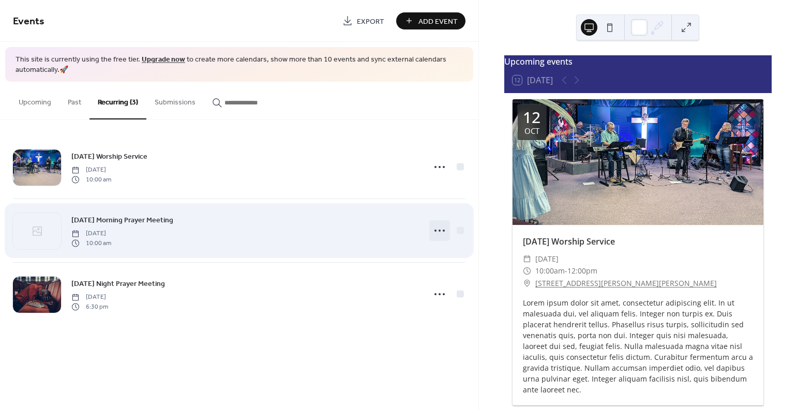
click at [434, 235] on icon at bounding box center [439, 230] width 17 height 17
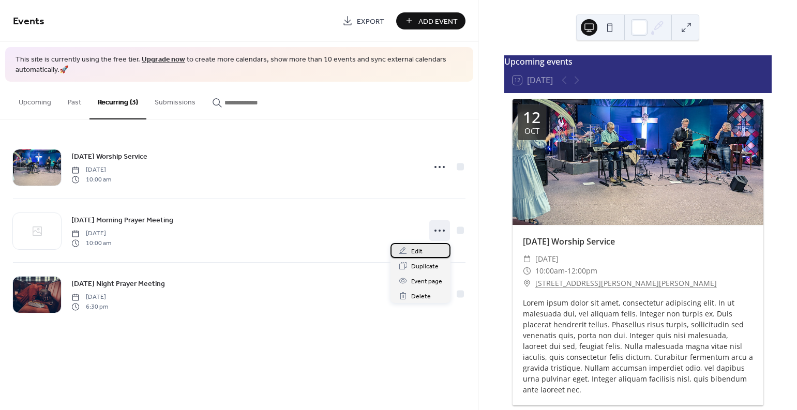
click at [425, 253] on div "Edit" at bounding box center [420, 250] width 60 height 15
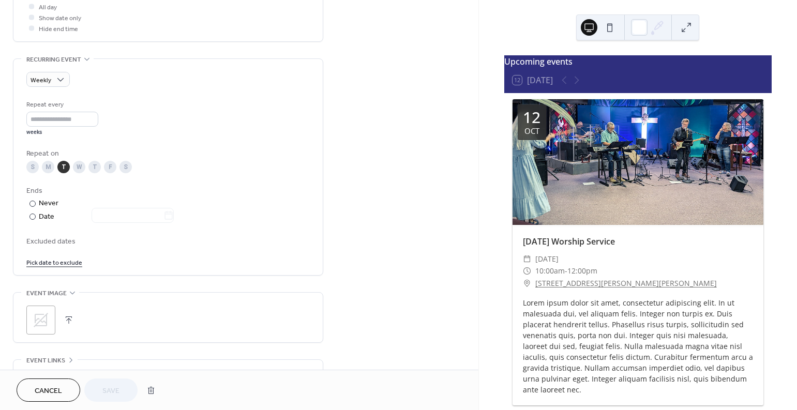
scroll to position [404, 0]
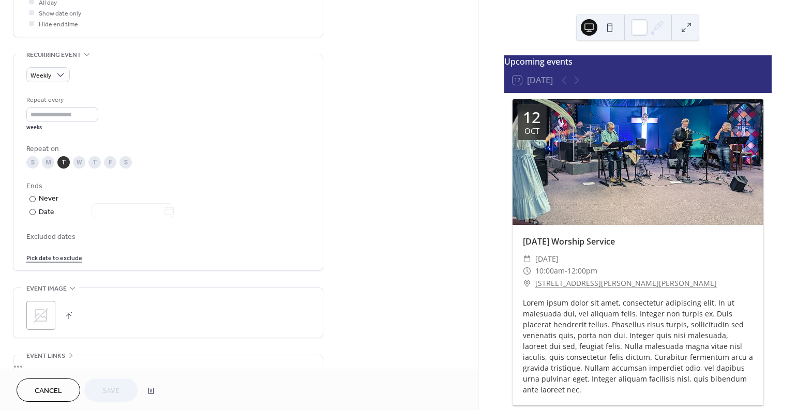
click at [35, 316] on icon at bounding box center [41, 315] width 14 height 14
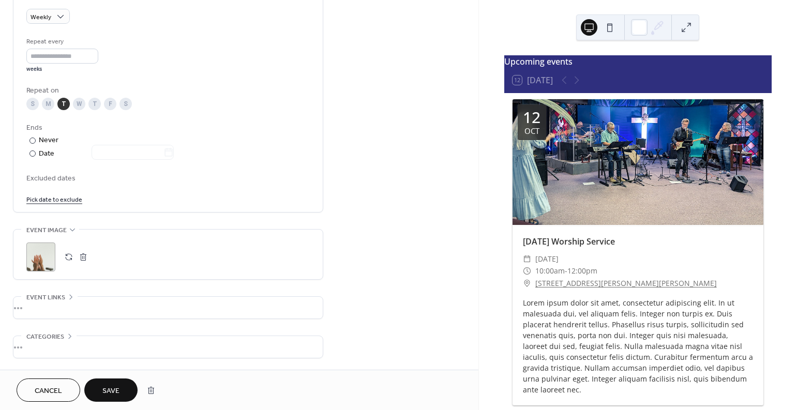
scroll to position [534, 0]
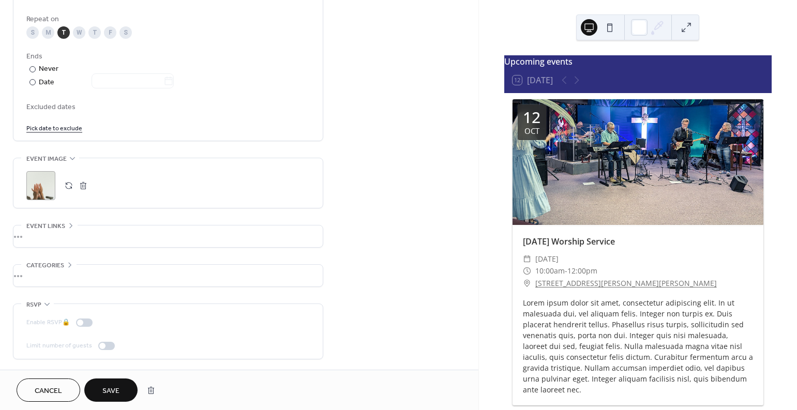
click at [117, 386] on span "Save" at bounding box center [110, 391] width 17 height 11
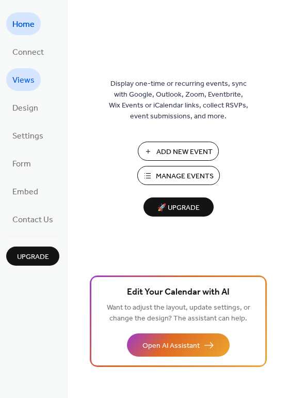
click at [17, 86] on span "Views" at bounding box center [23, 80] width 22 height 17
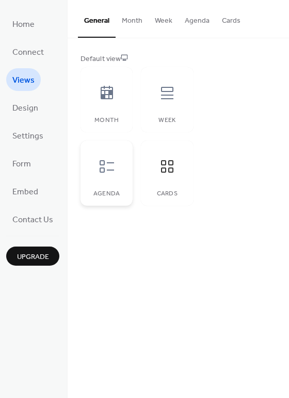
click at [116, 169] on div at bounding box center [106, 166] width 31 height 31
click at [162, 169] on icon at bounding box center [167, 166] width 17 height 17
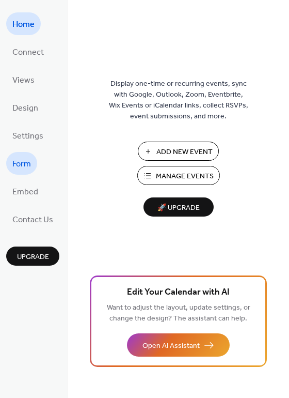
click at [27, 157] on span "Form" at bounding box center [21, 164] width 19 height 17
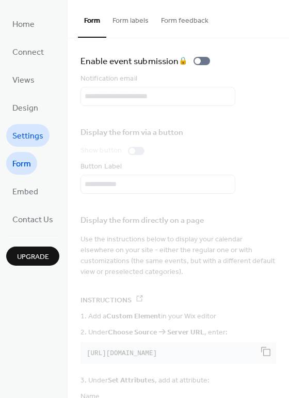
click at [27, 137] on span "Settings" at bounding box center [27, 136] width 31 height 17
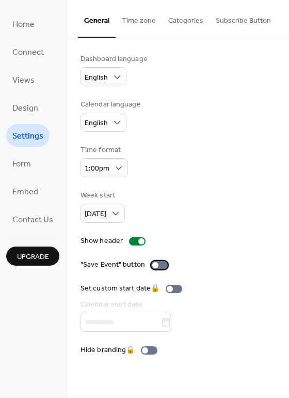
click at [154, 259] on label ""Save Event" button" at bounding box center [126, 264] width 91 height 11
click at [141, 241] on div at bounding box center [142, 241] width 6 height 6
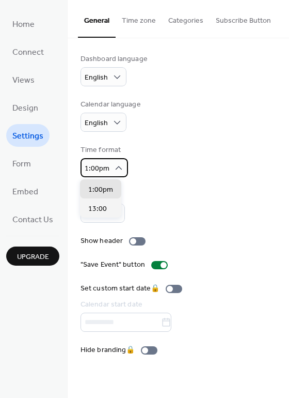
click at [99, 167] on span "1:00pm" at bounding box center [97, 169] width 25 height 14
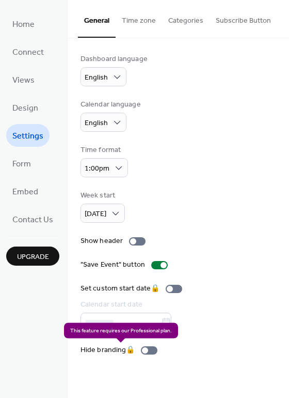
click at [141, 349] on div "Hide branding 🔒" at bounding box center [121, 350] width 81 height 11
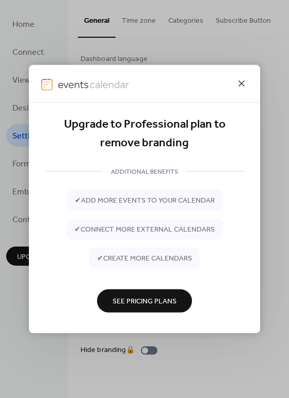
click at [243, 83] on icon at bounding box center [242, 84] width 12 height 12
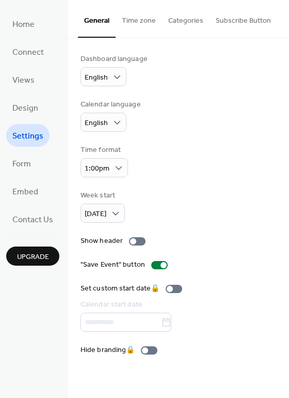
click at [243, 83] on div "Dashboard language English" at bounding box center [179, 70] width 196 height 33
click at [135, 21] on button "Time zone" at bounding box center [139, 18] width 47 height 37
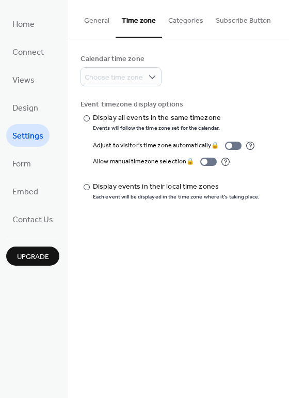
click at [179, 20] on button "Categories" at bounding box center [186, 18] width 48 height 37
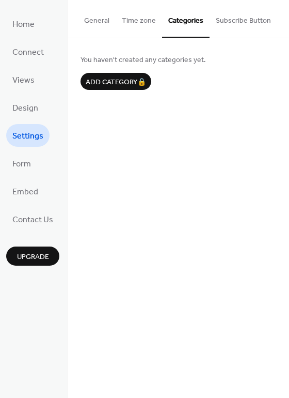
click at [240, 22] on button "Subscribe Button" at bounding box center [244, 18] width 68 height 37
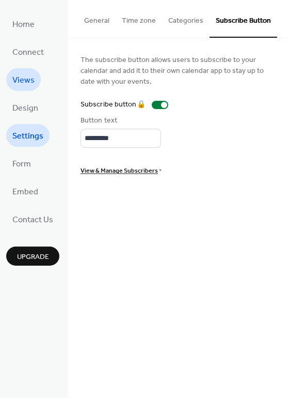
click at [16, 79] on span "Views" at bounding box center [23, 80] width 22 height 17
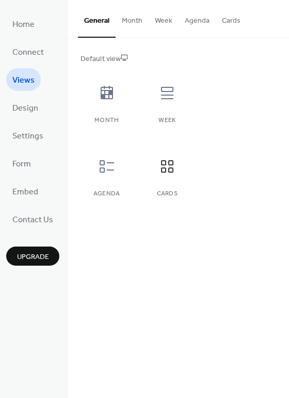
click at [231, 25] on button "Cards" at bounding box center [231, 18] width 31 height 37
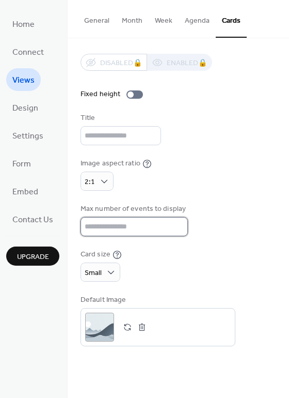
click at [131, 219] on input "**" at bounding box center [135, 226] width 108 height 19
click at [129, 222] on input "**" at bounding box center [135, 226] width 108 height 19
type input "*"
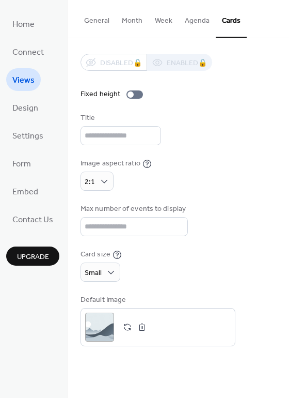
click at [185, 178] on div "Image aspect ratio 2:1" at bounding box center [179, 174] width 196 height 33
click at [124, 131] on input "text" at bounding box center [121, 135] width 81 height 19
click at [220, 180] on div "Image aspect ratio 2:1" at bounding box center [179, 174] width 196 height 33
click at [129, 93] on div at bounding box center [131, 94] width 6 height 6
click at [159, 120] on div "Title" at bounding box center [120, 118] width 79 height 11
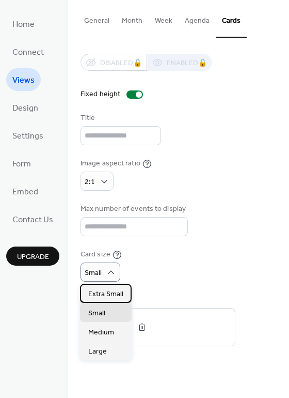
click at [109, 288] on div "Extra Small" at bounding box center [106, 293] width 52 height 19
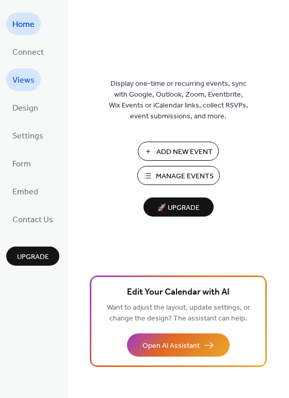
click at [17, 75] on span "Views" at bounding box center [23, 80] width 22 height 17
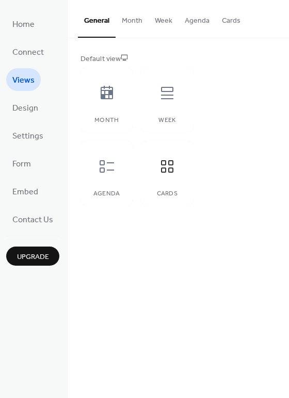
click at [225, 22] on button "Cards" at bounding box center [231, 18] width 31 height 37
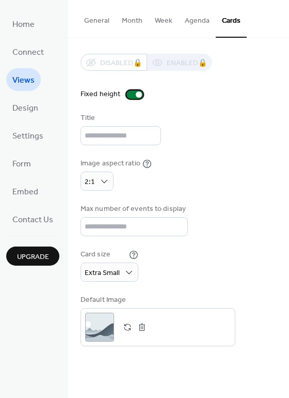
click at [127, 93] on div at bounding box center [135, 94] width 17 height 8
click at [128, 96] on div at bounding box center [131, 94] width 6 height 6
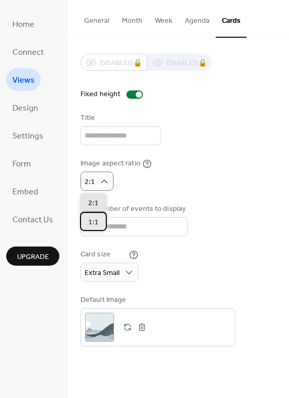
click at [96, 218] on span "1:1" at bounding box center [93, 222] width 10 height 11
click at [99, 204] on div "2:1" at bounding box center [93, 202] width 27 height 19
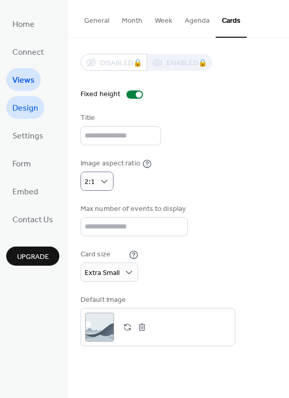
click at [21, 105] on span "Design" at bounding box center [25, 108] width 26 height 17
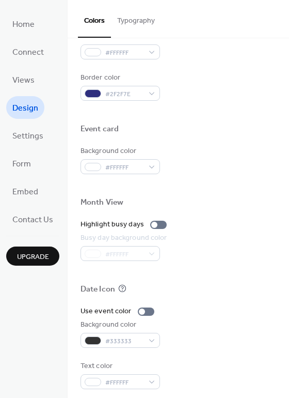
scroll to position [442, 0]
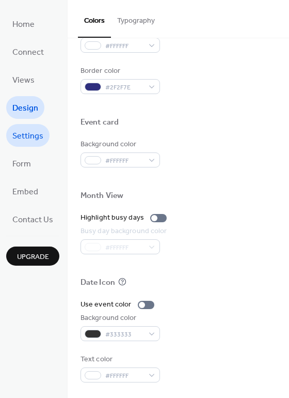
click at [37, 139] on span "Settings" at bounding box center [27, 136] width 31 height 17
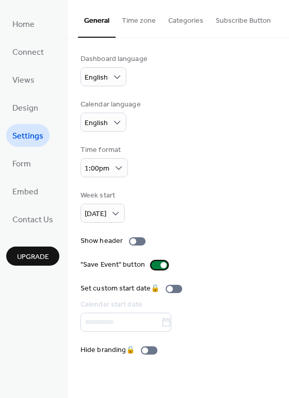
click at [161, 266] on div at bounding box center [164, 265] width 6 height 6
click at [30, 172] on span "Form" at bounding box center [21, 164] width 19 height 17
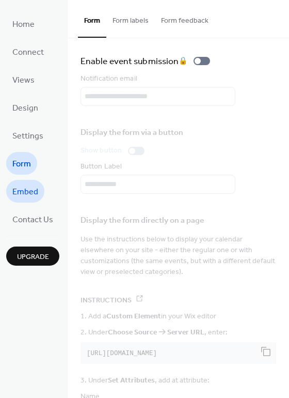
click at [28, 196] on span "Embed" at bounding box center [25, 192] width 26 height 17
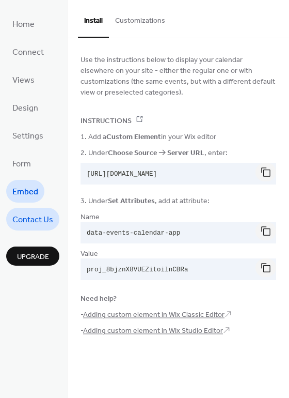
click at [28, 228] on link "Contact Us" at bounding box center [32, 219] width 53 height 23
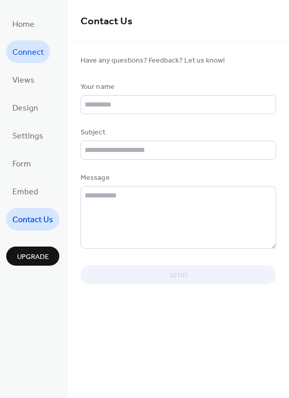
click at [29, 54] on span "Connect" at bounding box center [28, 52] width 32 height 17
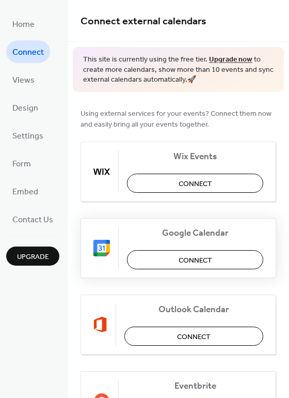
click at [166, 261] on button "Connect" at bounding box center [195, 259] width 136 height 19
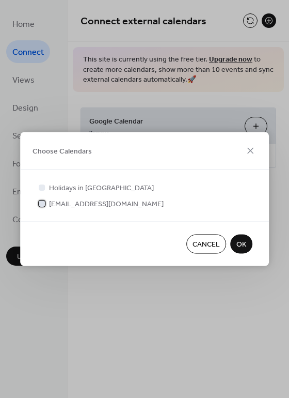
click at [43, 202] on div at bounding box center [42, 203] width 6 height 6
click at [240, 243] on span "OK" at bounding box center [242, 244] width 10 height 11
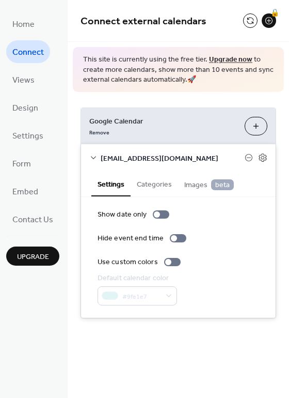
click at [189, 182] on span "Images beta" at bounding box center [210, 184] width 50 height 11
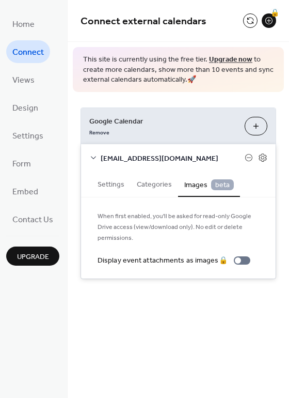
click at [144, 180] on button "Categories" at bounding box center [155, 184] width 48 height 24
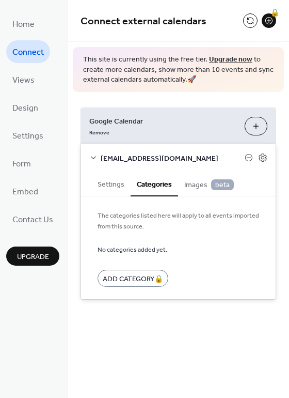
click at [116, 185] on button "Settings" at bounding box center [110, 184] width 39 height 24
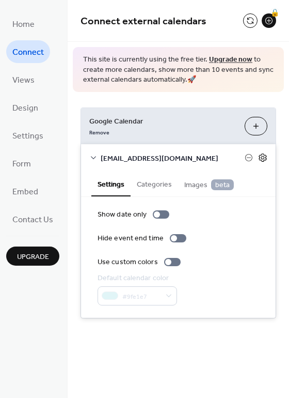
click at [262, 160] on icon at bounding box center [262, 157] width 9 height 9
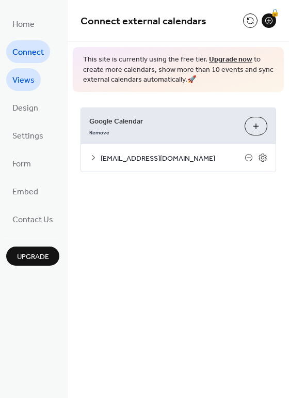
click at [26, 81] on span "Views" at bounding box center [23, 80] width 22 height 17
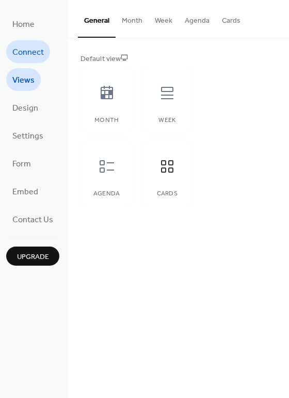
click at [23, 50] on span "Connect" at bounding box center [28, 52] width 32 height 17
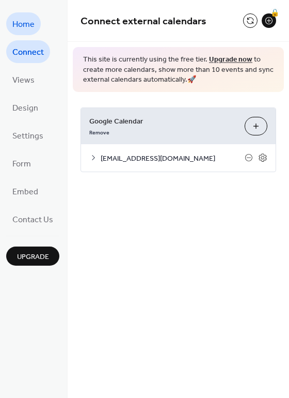
click at [23, 22] on span "Home" at bounding box center [23, 25] width 22 height 17
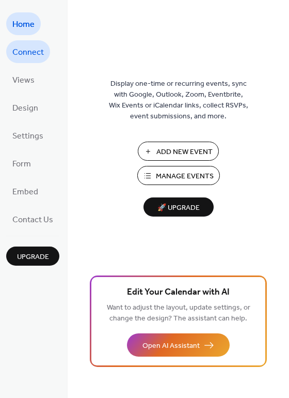
click at [22, 44] on span "Connect" at bounding box center [28, 52] width 32 height 17
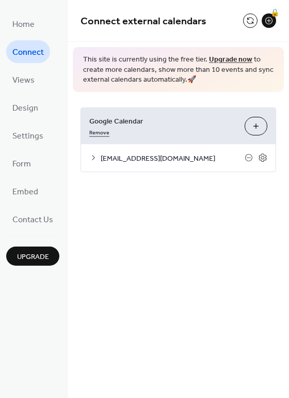
click at [104, 132] on link "Remove" at bounding box center [99, 131] width 20 height 11
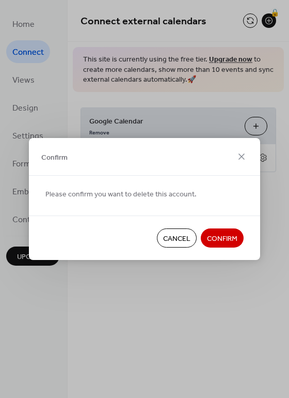
click at [224, 239] on span "Confirm" at bounding box center [222, 239] width 30 height 11
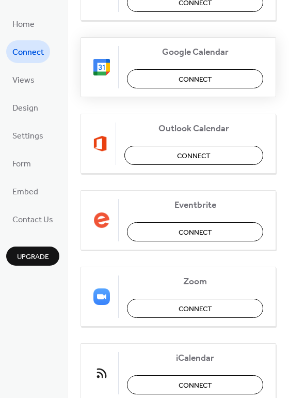
scroll to position [10, 0]
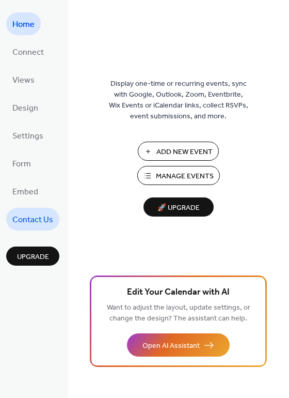
click at [26, 218] on span "Contact Us" at bounding box center [32, 220] width 41 height 17
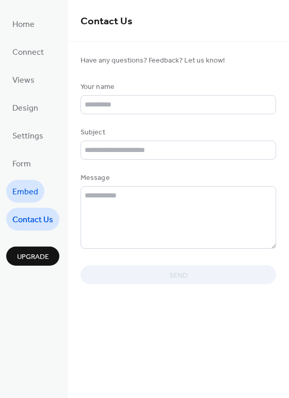
click at [27, 197] on span "Embed" at bounding box center [25, 192] width 26 height 17
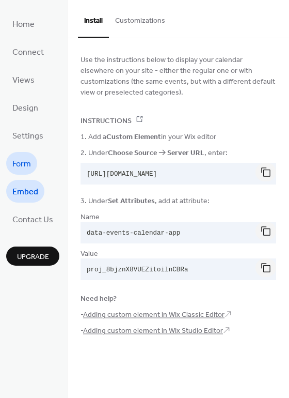
click at [23, 169] on span "Form" at bounding box center [21, 164] width 19 height 17
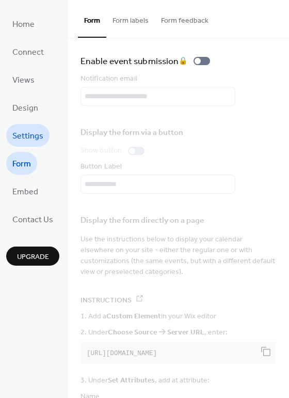
click at [21, 135] on span "Settings" at bounding box center [27, 136] width 31 height 17
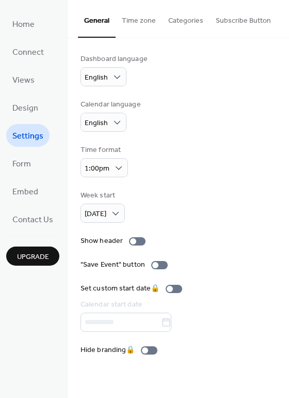
click at [221, 27] on button "Subscribe Button" at bounding box center [244, 18] width 68 height 37
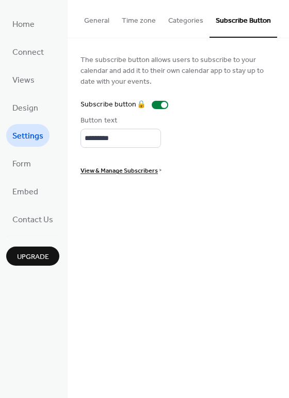
click at [192, 20] on button "Categories" at bounding box center [186, 18] width 48 height 37
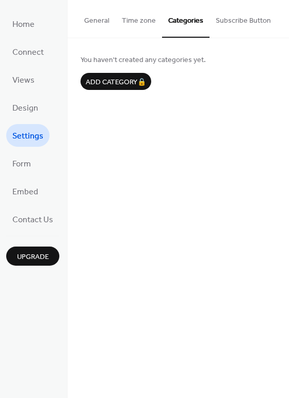
click at [133, 20] on button "Time zone" at bounding box center [139, 18] width 47 height 37
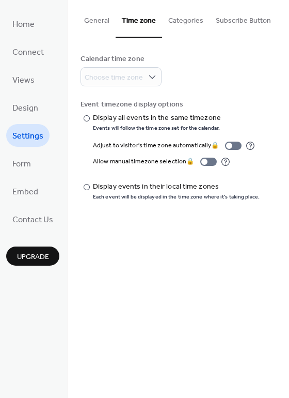
click at [102, 19] on button "General" at bounding box center [97, 18] width 38 height 37
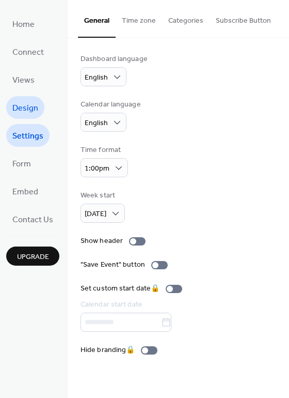
click at [14, 109] on span "Design" at bounding box center [25, 108] width 26 height 17
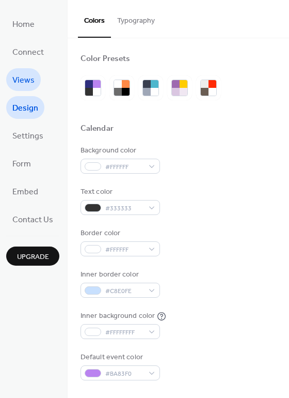
click at [20, 79] on span "Views" at bounding box center [23, 80] width 22 height 17
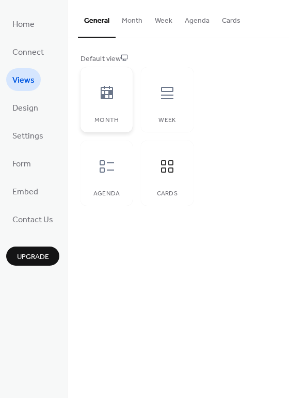
click at [117, 97] on div at bounding box center [106, 93] width 31 height 31
click at [164, 174] on icon at bounding box center [167, 166] width 17 height 17
click at [113, 174] on icon at bounding box center [107, 166] width 17 height 17
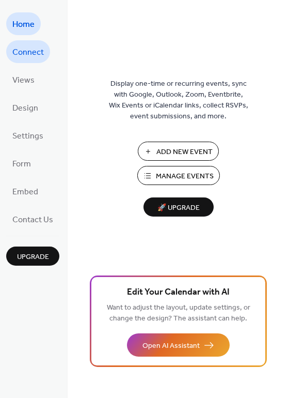
click at [33, 55] on span "Connect" at bounding box center [28, 52] width 32 height 17
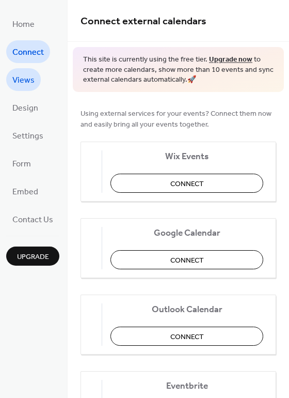
click at [32, 85] on span "Views" at bounding box center [23, 80] width 22 height 17
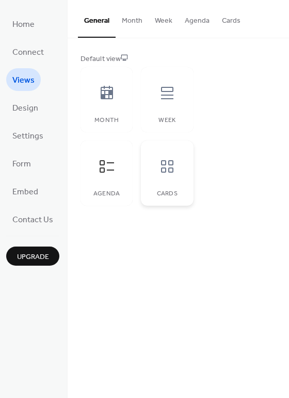
click at [176, 170] on div at bounding box center [167, 166] width 31 height 31
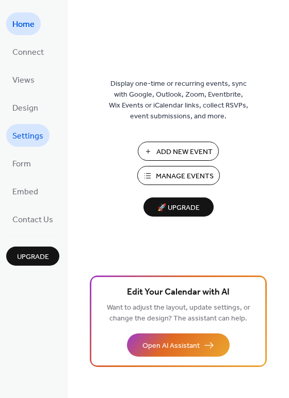
click at [28, 140] on span "Settings" at bounding box center [27, 136] width 31 height 17
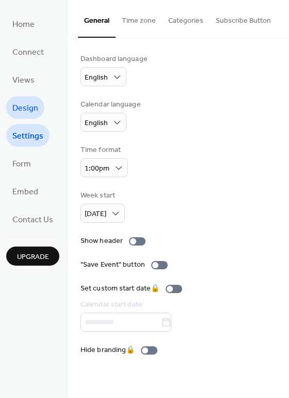
click at [14, 115] on span "Design" at bounding box center [25, 108] width 26 height 17
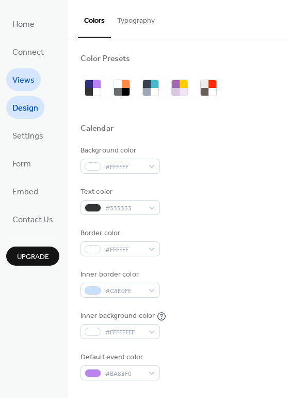
click at [22, 86] on span "Views" at bounding box center [23, 80] width 22 height 17
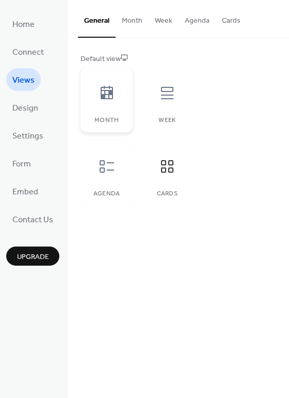
click at [119, 86] on div at bounding box center [106, 93] width 31 height 31
click at [23, 85] on span "Views" at bounding box center [23, 80] width 22 height 17
click at [21, 103] on span "Design" at bounding box center [25, 108] width 26 height 17
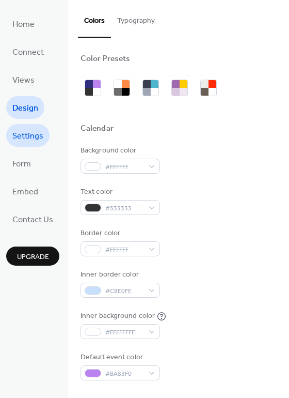
click at [22, 140] on span "Settings" at bounding box center [27, 136] width 31 height 17
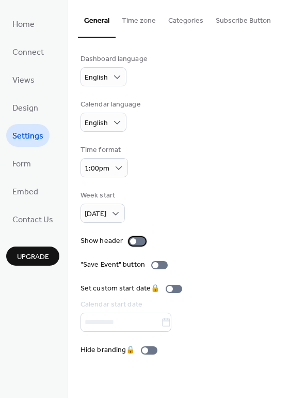
click at [132, 241] on div at bounding box center [133, 241] width 6 height 6
click at [35, 109] on span "Design" at bounding box center [25, 108] width 26 height 17
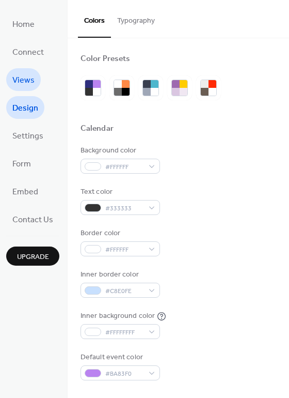
click at [29, 76] on span "Views" at bounding box center [23, 80] width 22 height 17
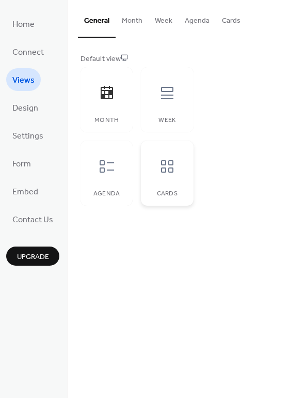
click at [162, 172] on icon at bounding box center [167, 166] width 12 height 12
click at [156, 92] on div at bounding box center [167, 93] width 31 height 31
click at [166, 160] on icon at bounding box center [167, 166] width 17 height 17
click at [84, 181] on div "Agenda" at bounding box center [107, 173] width 52 height 65
click at [171, 178] on div at bounding box center [167, 166] width 31 height 31
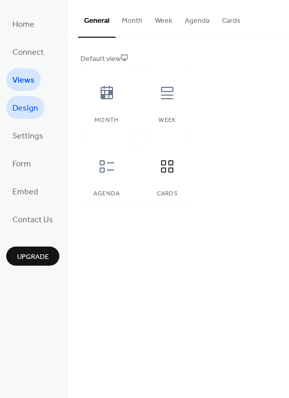
click at [21, 113] on span "Design" at bounding box center [25, 108] width 26 height 17
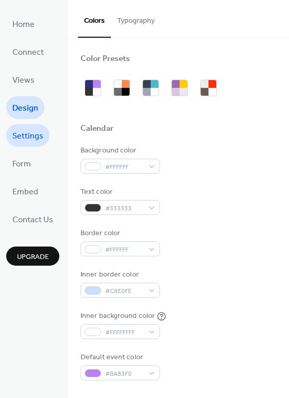
click at [28, 143] on span "Settings" at bounding box center [27, 136] width 31 height 17
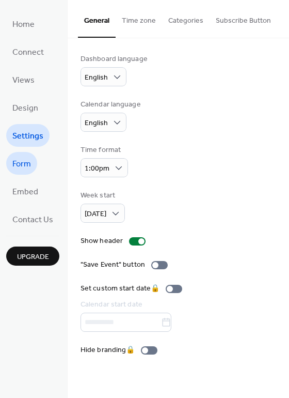
click at [24, 166] on span "Form" at bounding box center [21, 164] width 19 height 17
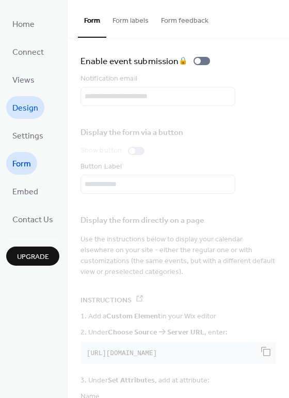
click at [22, 110] on span "Design" at bounding box center [25, 108] width 26 height 17
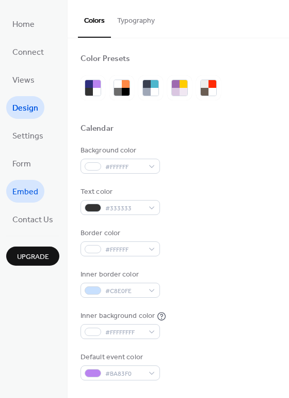
click at [22, 187] on span "Embed" at bounding box center [25, 192] width 26 height 17
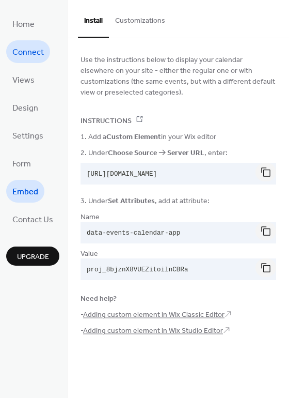
click at [18, 59] on span "Connect" at bounding box center [28, 52] width 32 height 17
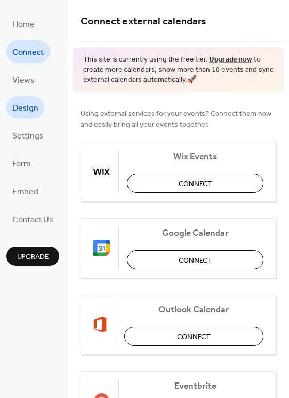
click at [17, 105] on span "Design" at bounding box center [25, 108] width 26 height 17
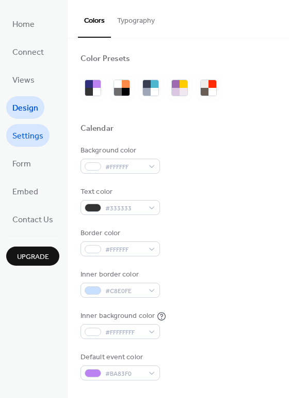
click at [25, 139] on span "Settings" at bounding box center [27, 136] width 31 height 17
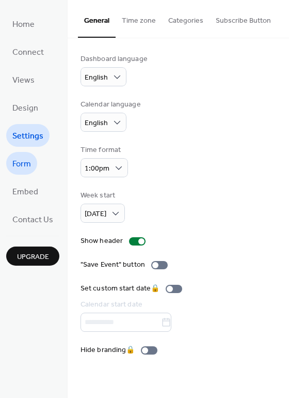
click at [22, 164] on span "Form" at bounding box center [21, 164] width 19 height 17
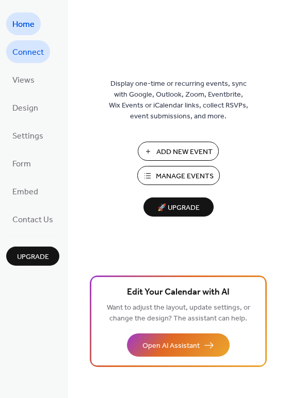
click at [42, 55] on span "Connect" at bounding box center [28, 52] width 32 height 17
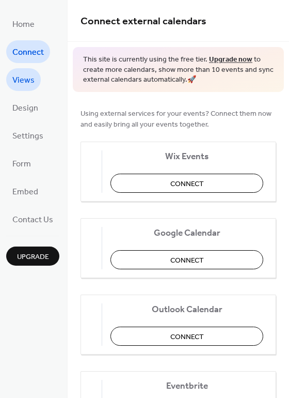
click at [24, 85] on span "Views" at bounding box center [23, 80] width 22 height 17
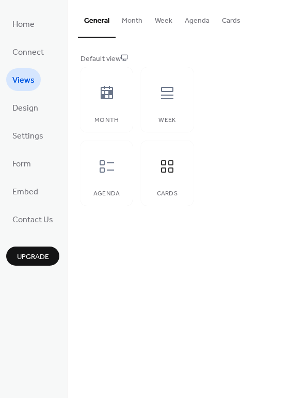
click at [123, 18] on button "Month" at bounding box center [132, 18] width 33 height 37
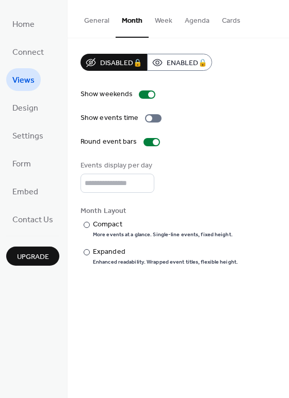
click at [160, 19] on button "Week" at bounding box center [164, 18] width 30 height 37
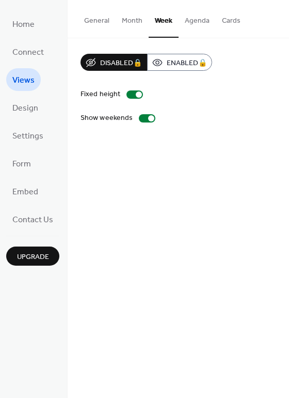
click at [196, 17] on button "Agenda" at bounding box center [197, 18] width 37 height 37
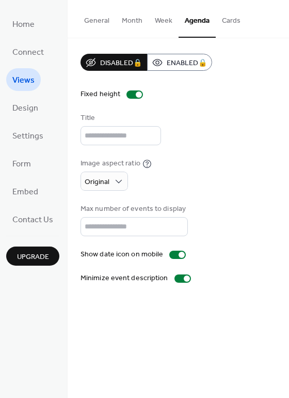
click at [216, 17] on button "Cards" at bounding box center [231, 18] width 31 height 37
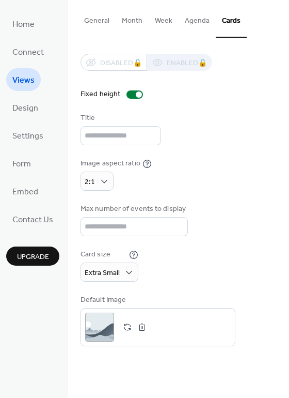
click at [200, 19] on button "Agenda" at bounding box center [197, 18] width 37 height 37
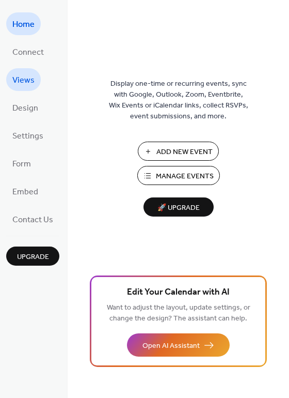
click at [27, 81] on span "Views" at bounding box center [23, 80] width 22 height 17
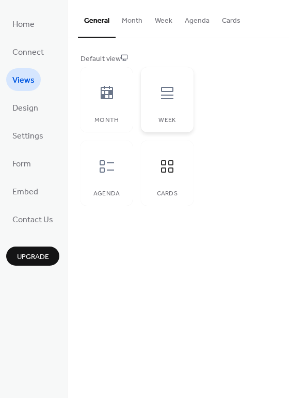
click at [167, 88] on icon at bounding box center [167, 93] width 17 height 17
click at [113, 162] on icon at bounding box center [107, 166] width 17 height 17
click at [171, 258] on div "General Month Week Agenda Cards Default view Month Week Agenda Cards Disabled 🔒…" at bounding box center [179, 199] width 222 height 398
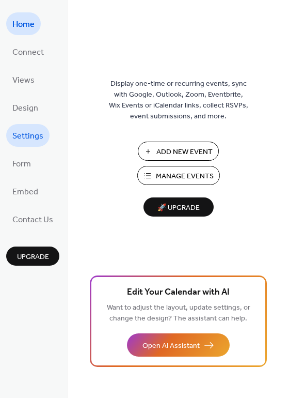
click at [18, 139] on span "Settings" at bounding box center [27, 136] width 31 height 17
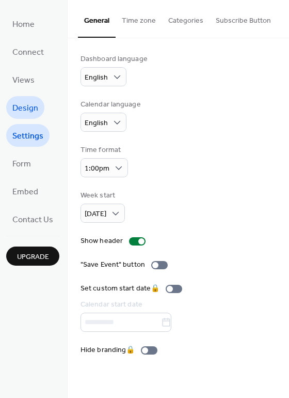
click at [18, 105] on span "Design" at bounding box center [25, 108] width 26 height 17
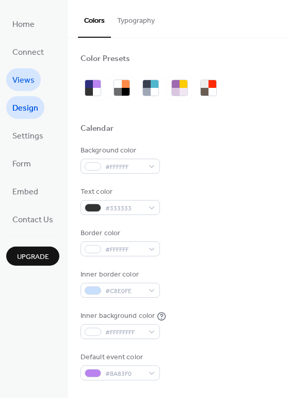
click at [19, 81] on span "Views" at bounding box center [23, 80] width 22 height 17
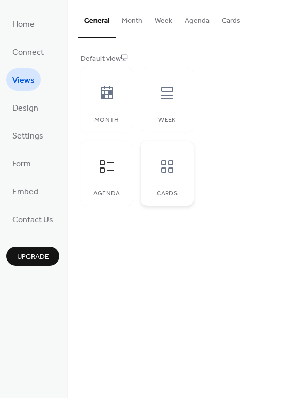
click at [163, 170] on icon at bounding box center [167, 166] width 17 height 17
click at [135, 159] on div "Month Week Agenda Cards" at bounding box center [137, 136] width 113 height 139
click at [113, 160] on icon at bounding box center [107, 166] width 17 height 17
click at [188, 22] on button "Agenda" at bounding box center [197, 18] width 37 height 37
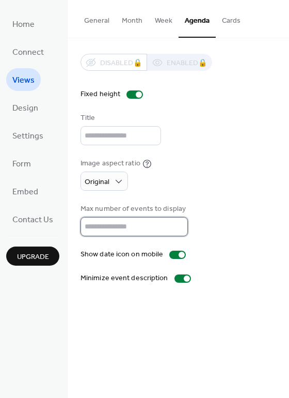
click at [103, 223] on input "*" at bounding box center [135, 226] width 108 height 19
click at [187, 166] on div "Image aspect ratio Original" at bounding box center [179, 174] width 196 height 33
click at [127, 229] on input "*" at bounding box center [135, 226] width 108 height 19
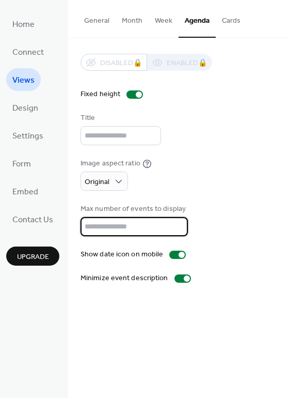
click at [127, 229] on input "*" at bounding box center [135, 226] width 108 height 19
type input "***"
click at [176, 257] on div at bounding box center [178, 255] width 17 height 8
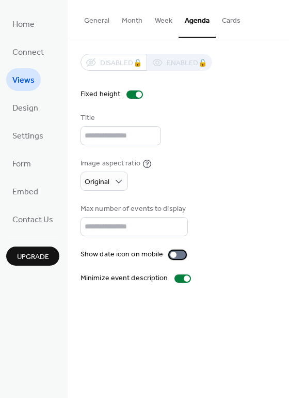
click at [170, 256] on div at bounding box center [178, 255] width 17 height 8
click at [184, 279] on div at bounding box center [187, 279] width 6 height 6
click at [182, 279] on div at bounding box center [183, 278] width 17 height 8
click at [231, 22] on button "Cards" at bounding box center [231, 18] width 31 height 37
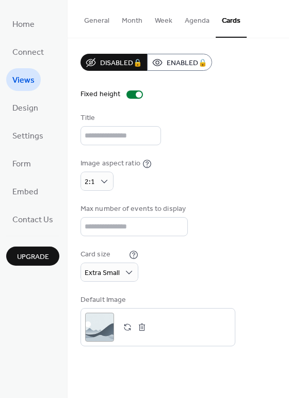
click at [233, 18] on button "Cards" at bounding box center [231, 19] width 31 height 38
click at [188, 24] on button "Agenda" at bounding box center [197, 18] width 37 height 37
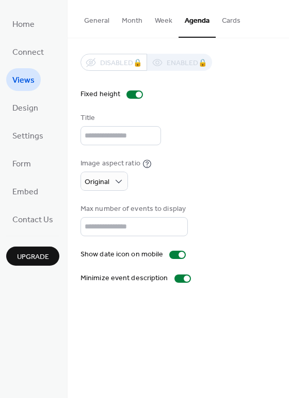
click at [231, 17] on button "Cards" at bounding box center [231, 18] width 31 height 37
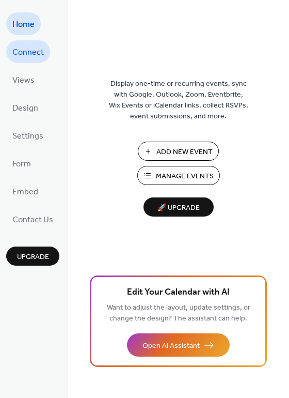
click at [37, 58] on span "Connect" at bounding box center [28, 52] width 32 height 17
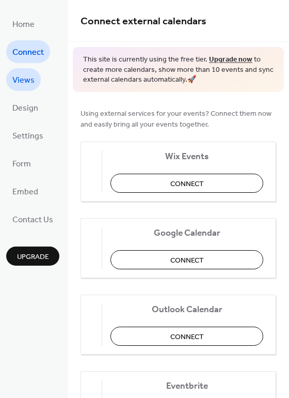
click at [33, 79] on span "Views" at bounding box center [23, 80] width 22 height 17
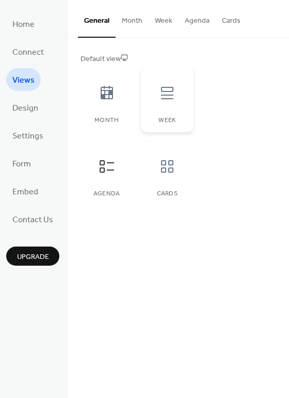
click at [156, 105] on div at bounding box center [167, 93] width 31 height 31
click at [160, 182] on div "Cards" at bounding box center [167, 173] width 52 height 65
click at [36, 16] on link "Home" at bounding box center [23, 23] width 35 height 23
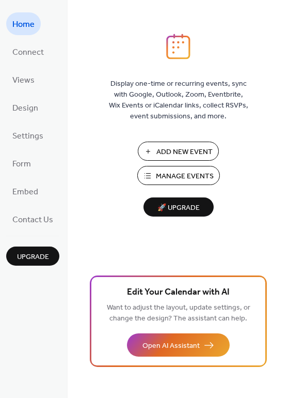
click at [195, 179] on span "Manage Events" at bounding box center [185, 176] width 58 height 11
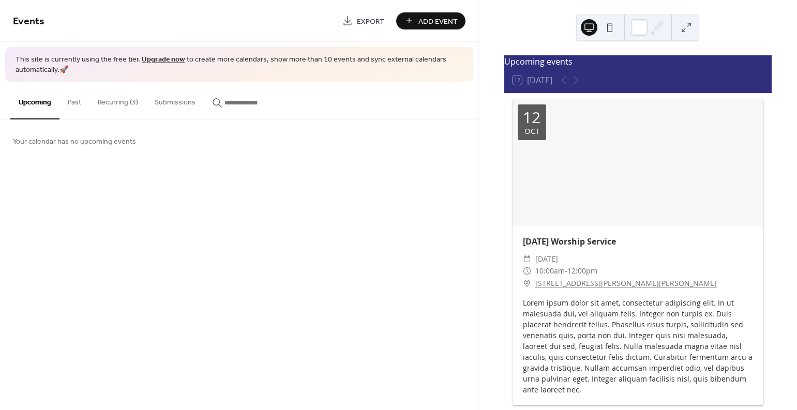
click at [595, 327] on div "Lorem ipsum dolor sit amet, consectetur adipiscing elit. In ut malesuada dui, v…" at bounding box center [637, 346] width 251 height 98
click at [131, 103] on button "Recurring (3)" at bounding box center [117, 100] width 57 height 37
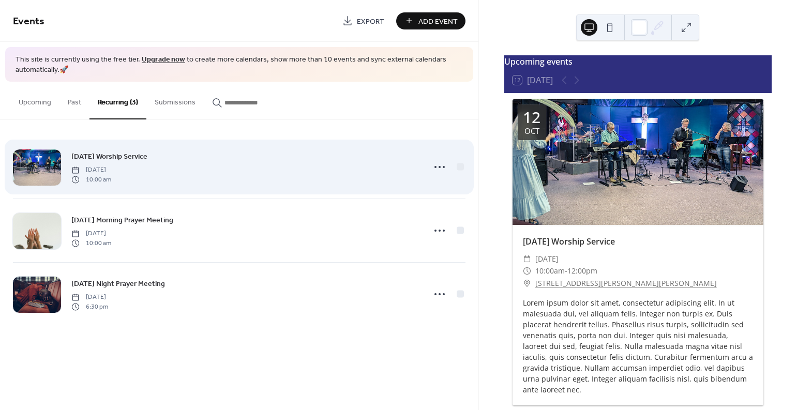
click at [428, 167] on div "Sunday Worship Service Sunday, October 12, 2025 10:00 am" at bounding box center [239, 166] width 452 height 63
click at [444, 164] on icon at bounding box center [439, 167] width 17 height 17
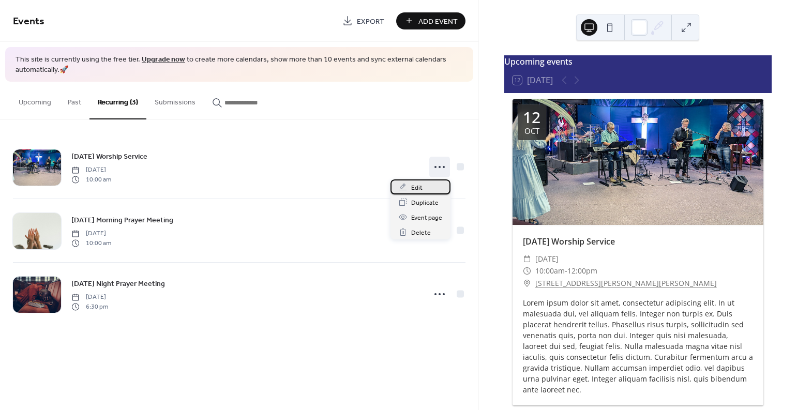
click at [437, 193] on div "Edit" at bounding box center [420, 186] width 60 height 15
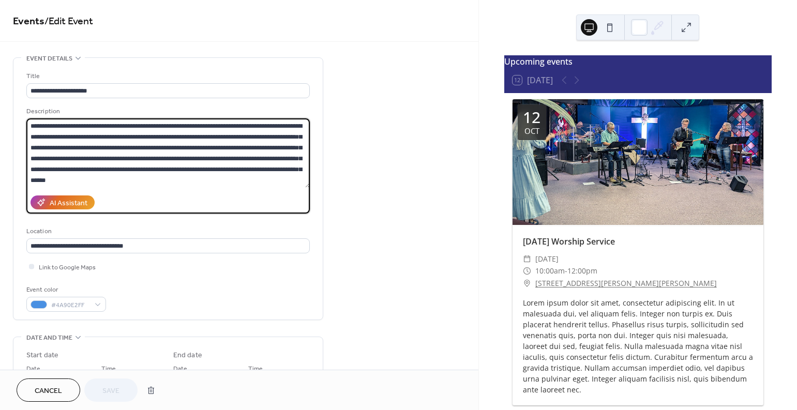
drag, startPoint x: 120, startPoint y: 177, endPoint x: 150, endPoint y: 140, distance: 47.8
click at [150, 140] on textarea "**********" at bounding box center [167, 152] width 283 height 69
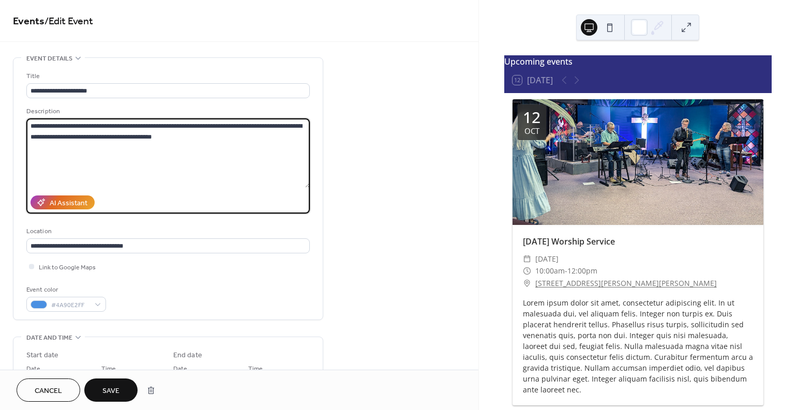
type textarea "**********"
click at [107, 393] on span "Save" at bounding box center [110, 391] width 17 height 11
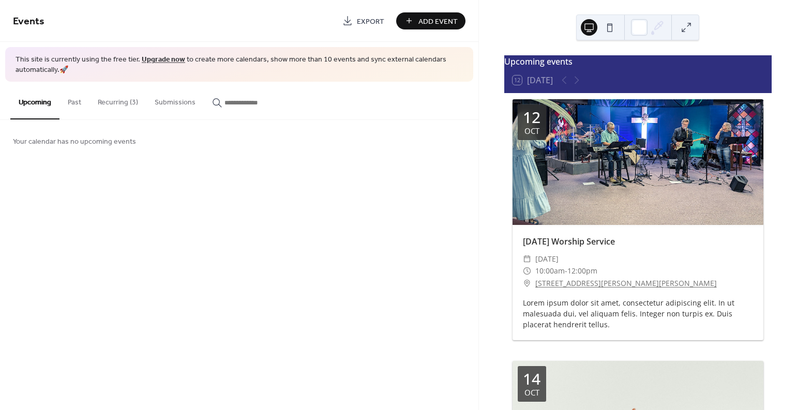
click at [123, 106] on button "Recurring (3)" at bounding box center [117, 100] width 57 height 37
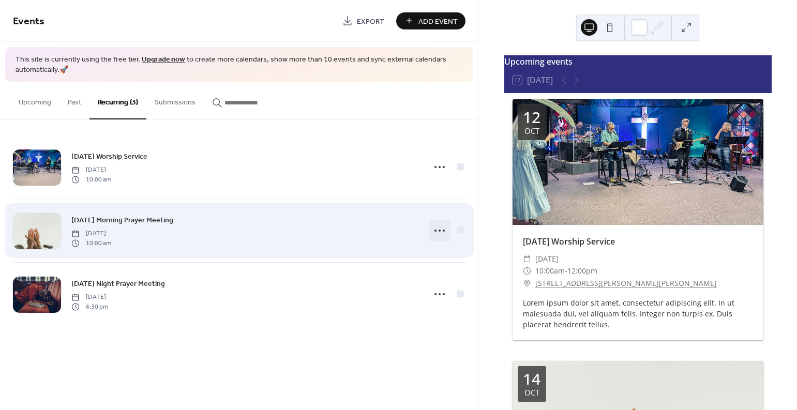
click at [441, 225] on icon at bounding box center [439, 230] width 17 height 17
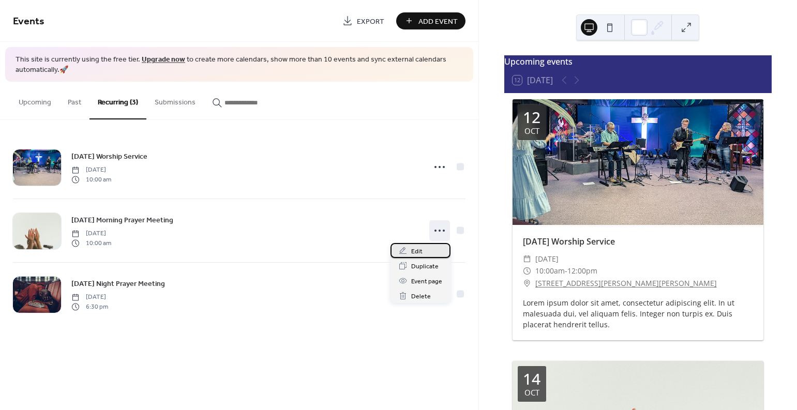
click at [415, 257] on div "Edit" at bounding box center [420, 250] width 60 height 15
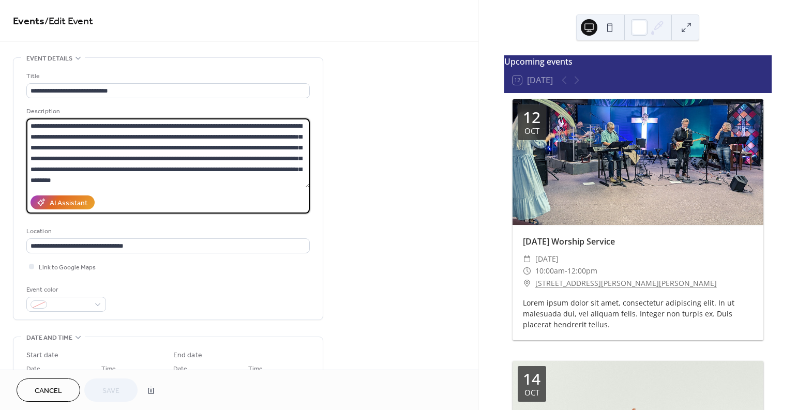
drag, startPoint x: 117, startPoint y: 183, endPoint x: 69, endPoint y: 137, distance: 66.5
click at [69, 137] on textarea "**********" at bounding box center [167, 152] width 283 height 69
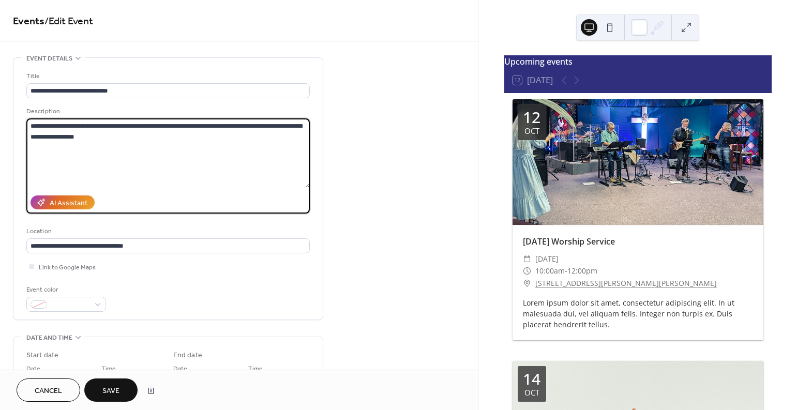
type textarea "**********"
click at [111, 389] on span "Save" at bounding box center [110, 391] width 17 height 11
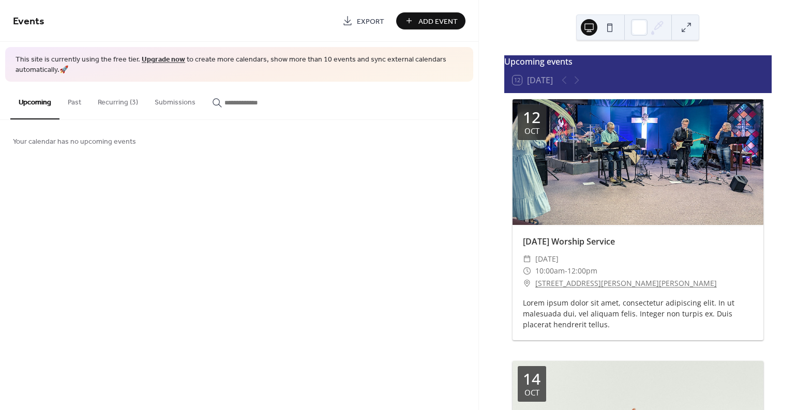
click at [120, 103] on button "Recurring (3)" at bounding box center [117, 100] width 57 height 37
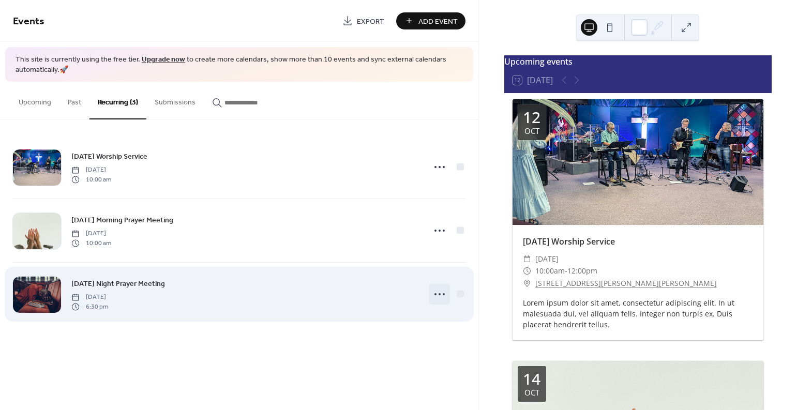
click at [435, 297] on icon at bounding box center [439, 294] width 17 height 17
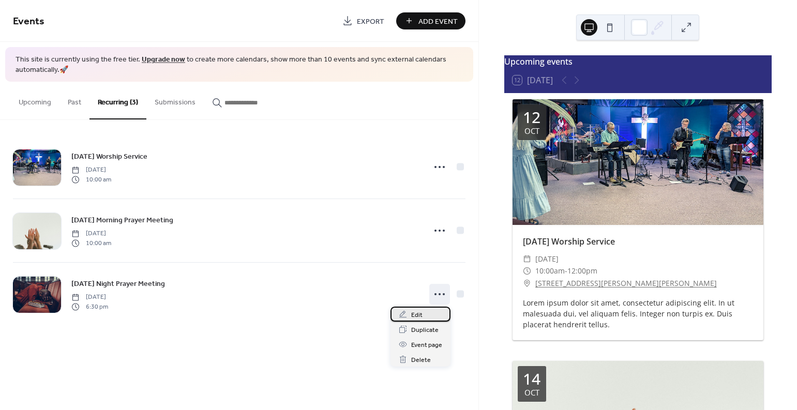
click at [412, 320] on div "Edit" at bounding box center [420, 314] width 60 height 15
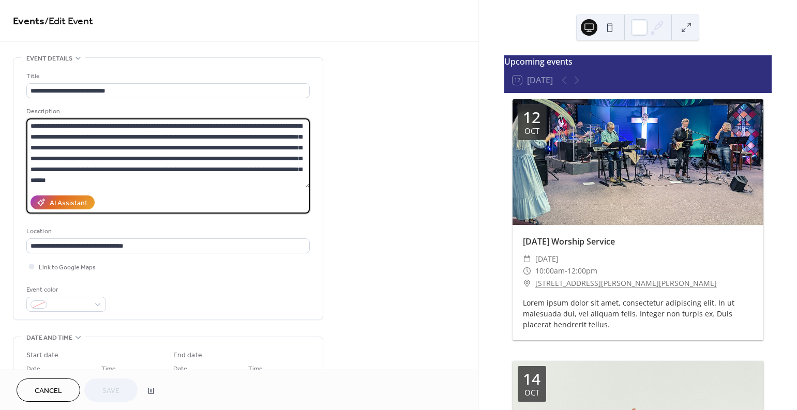
drag, startPoint x: 103, startPoint y: 185, endPoint x: 150, endPoint y: 140, distance: 65.4
click at [150, 140] on textarea "**********" at bounding box center [167, 152] width 283 height 69
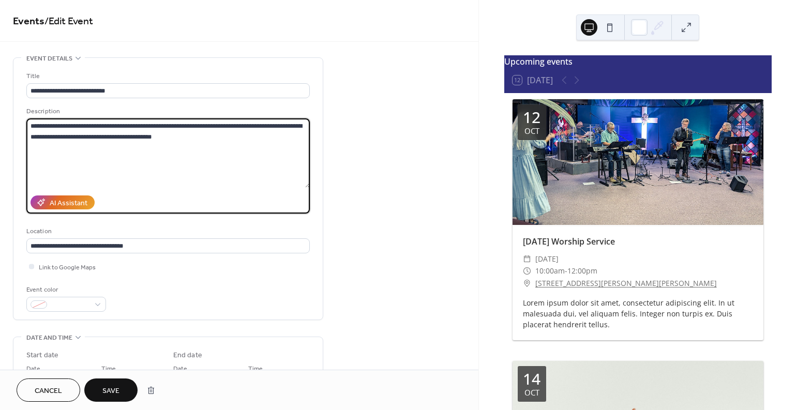
type textarea "**********"
click at [110, 391] on span "Save" at bounding box center [110, 391] width 17 height 11
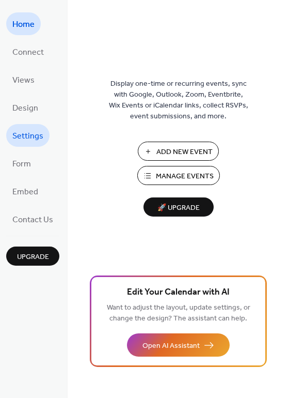
click at [23, 141] on span "Settings" at bounding box center [27, 136] width 31 height 17
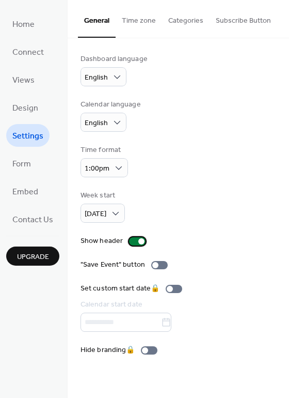
click at [135, 240] on div at bounding box center [137, 241] width 17 height 8
